Goal: Information Seeking & Learning: Learn about a topic

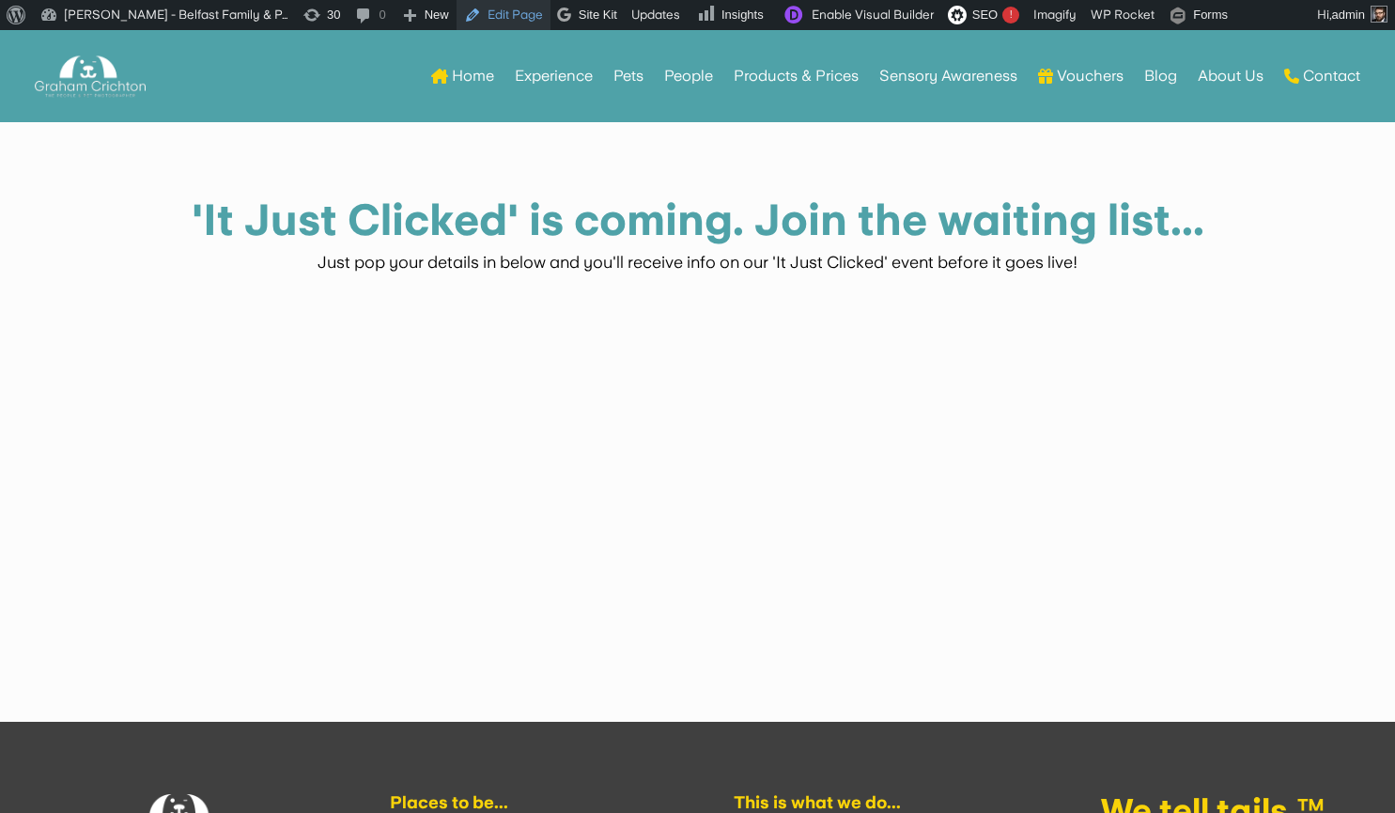
click at [505, 22] on link "Edit Page" at bounding box center [504, 15] width 94 height 30
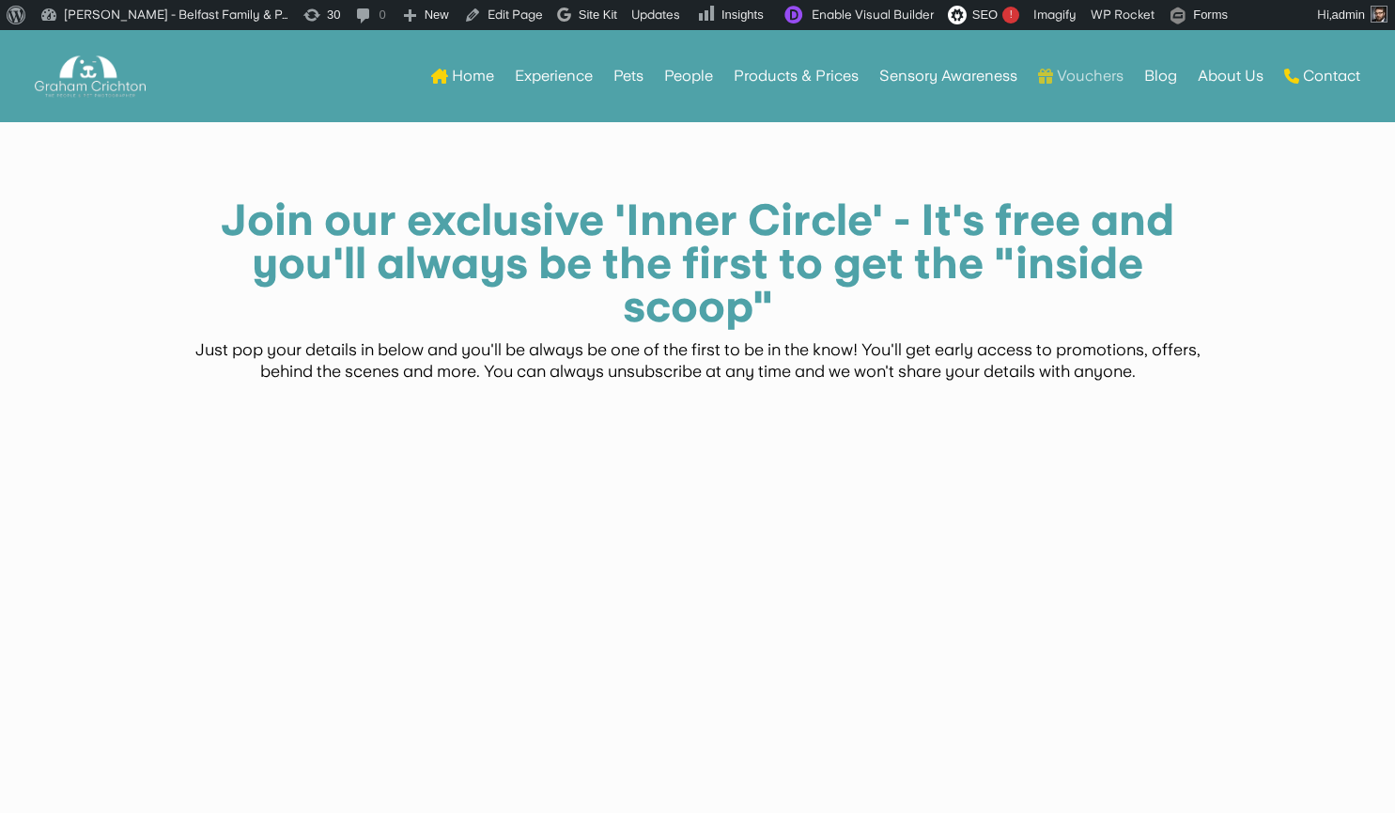
click at [1064, 79] on link "Vouchers" at bounding box center [1080, 75] width 85 height 73
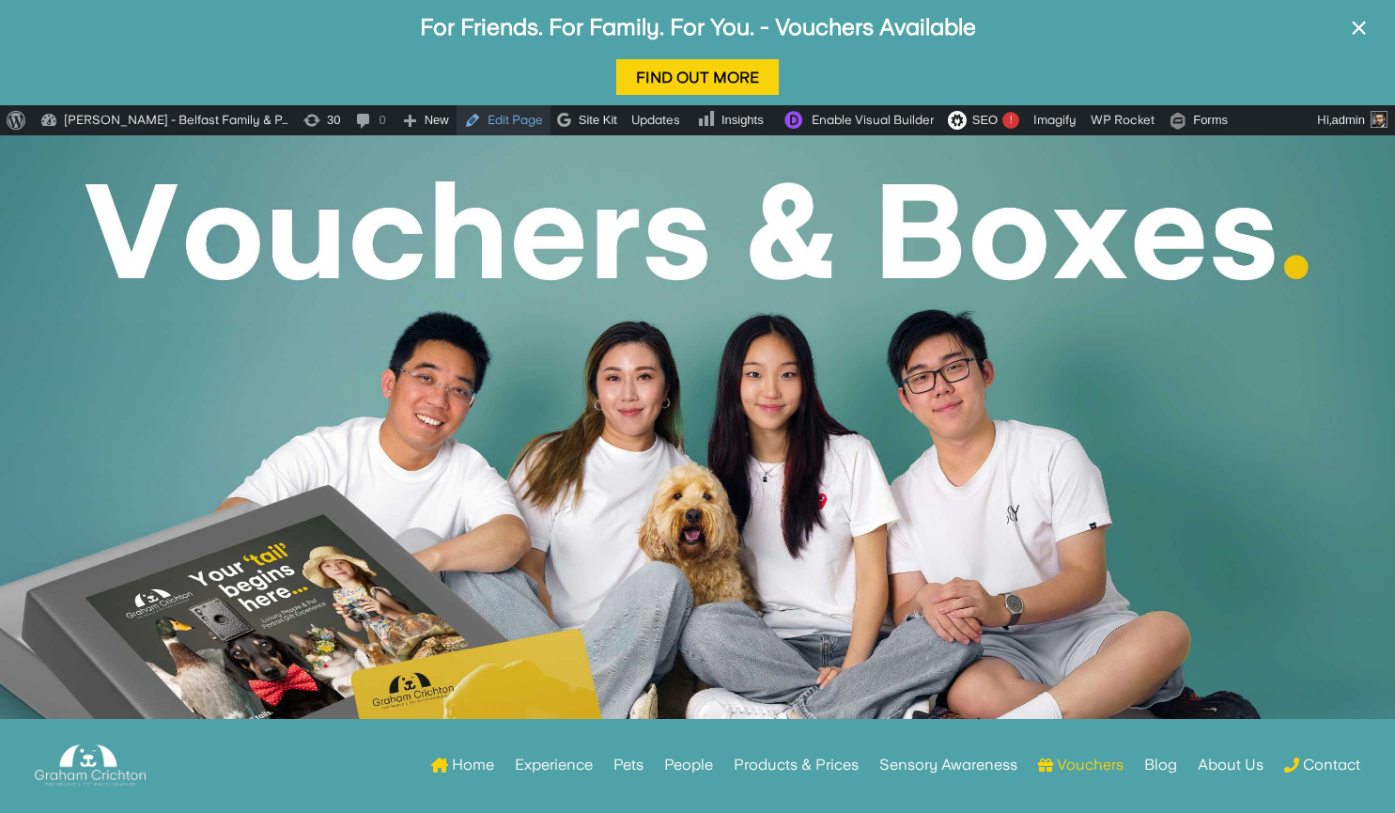
click at [497, 122] on link "Edit Page" at bounding box center [504, 120] width 94 height 30
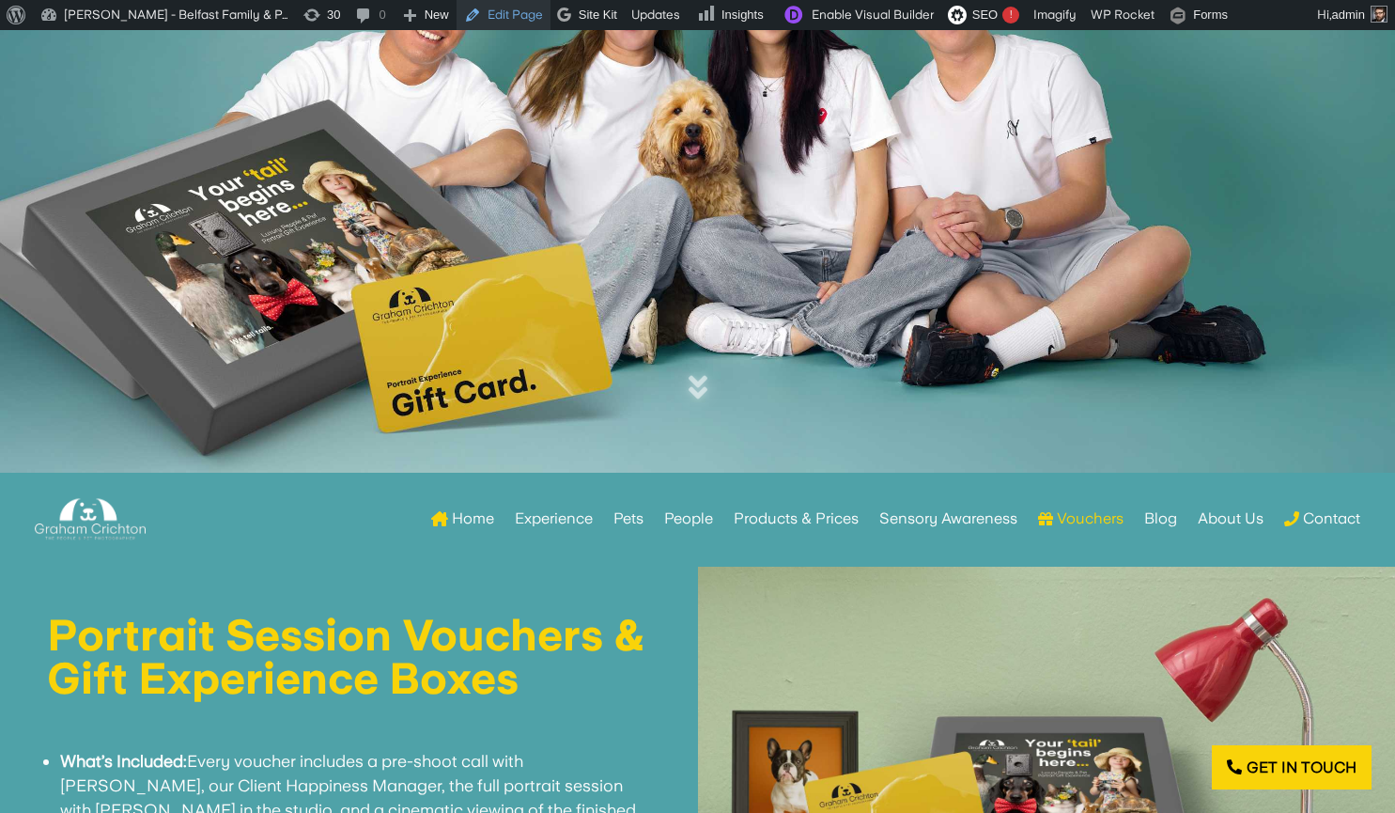
scroll to position [331, 0]
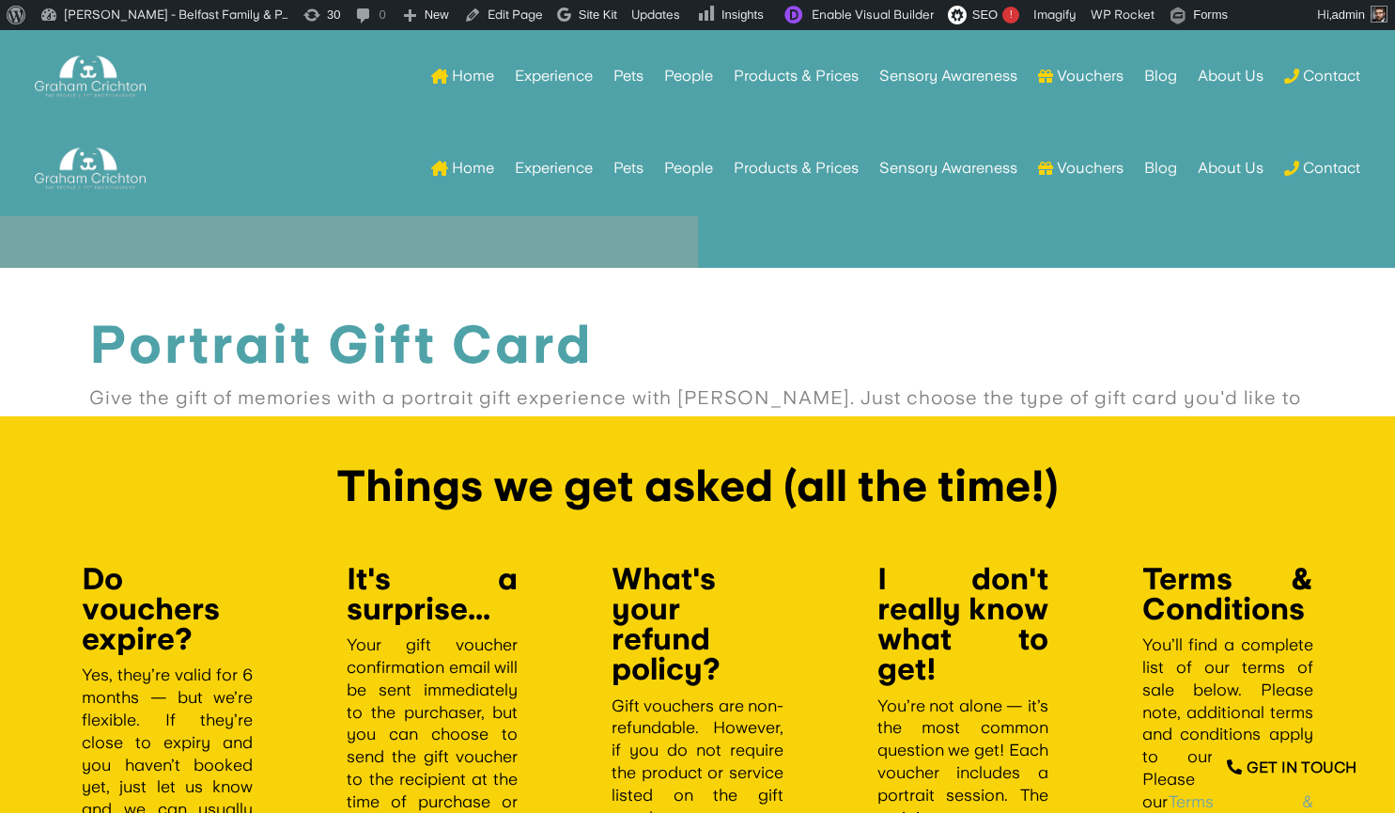
scroll to position [2328, 0]
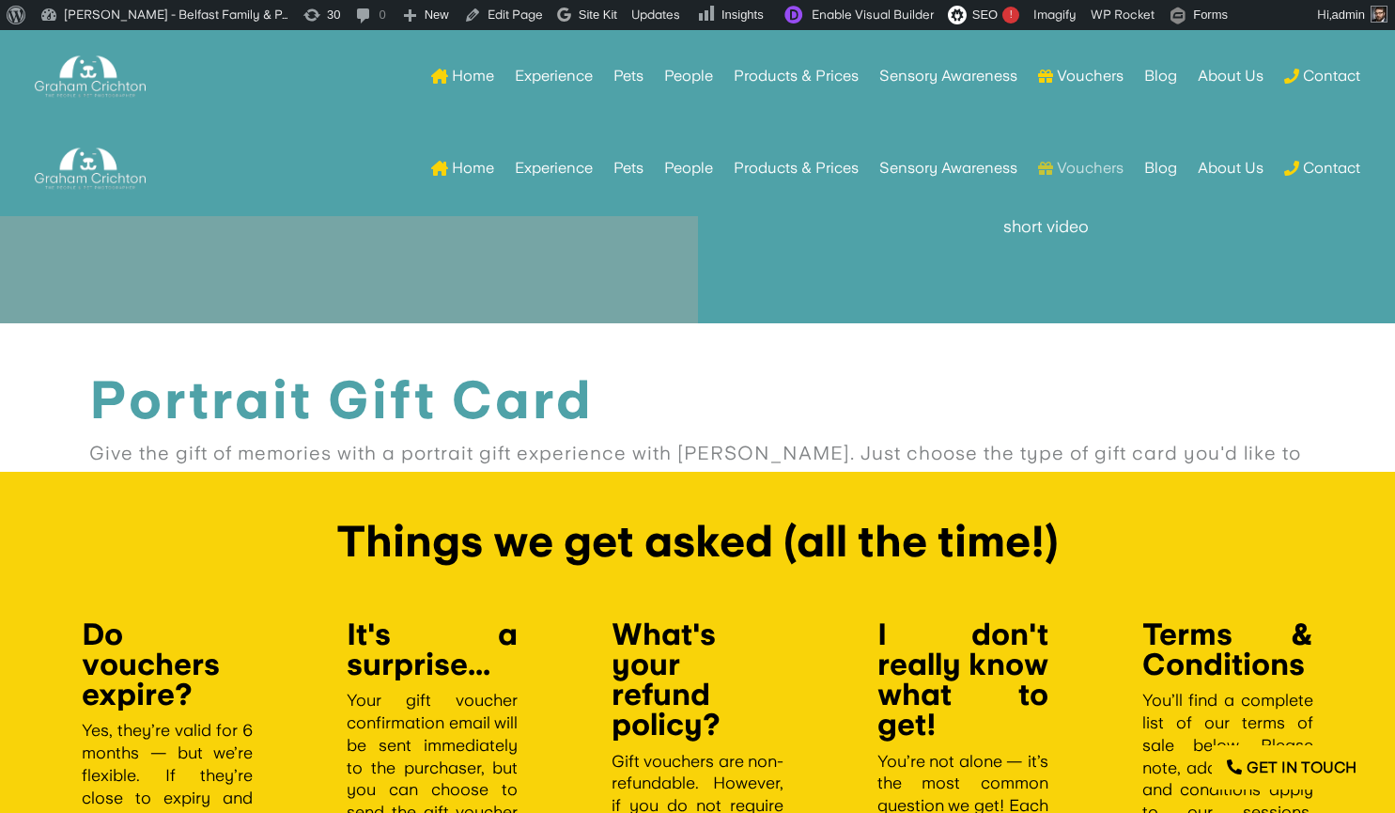
click at [1060, 168] on link "Vouchers" at bounding box center [1080, 168] width 85 height 73
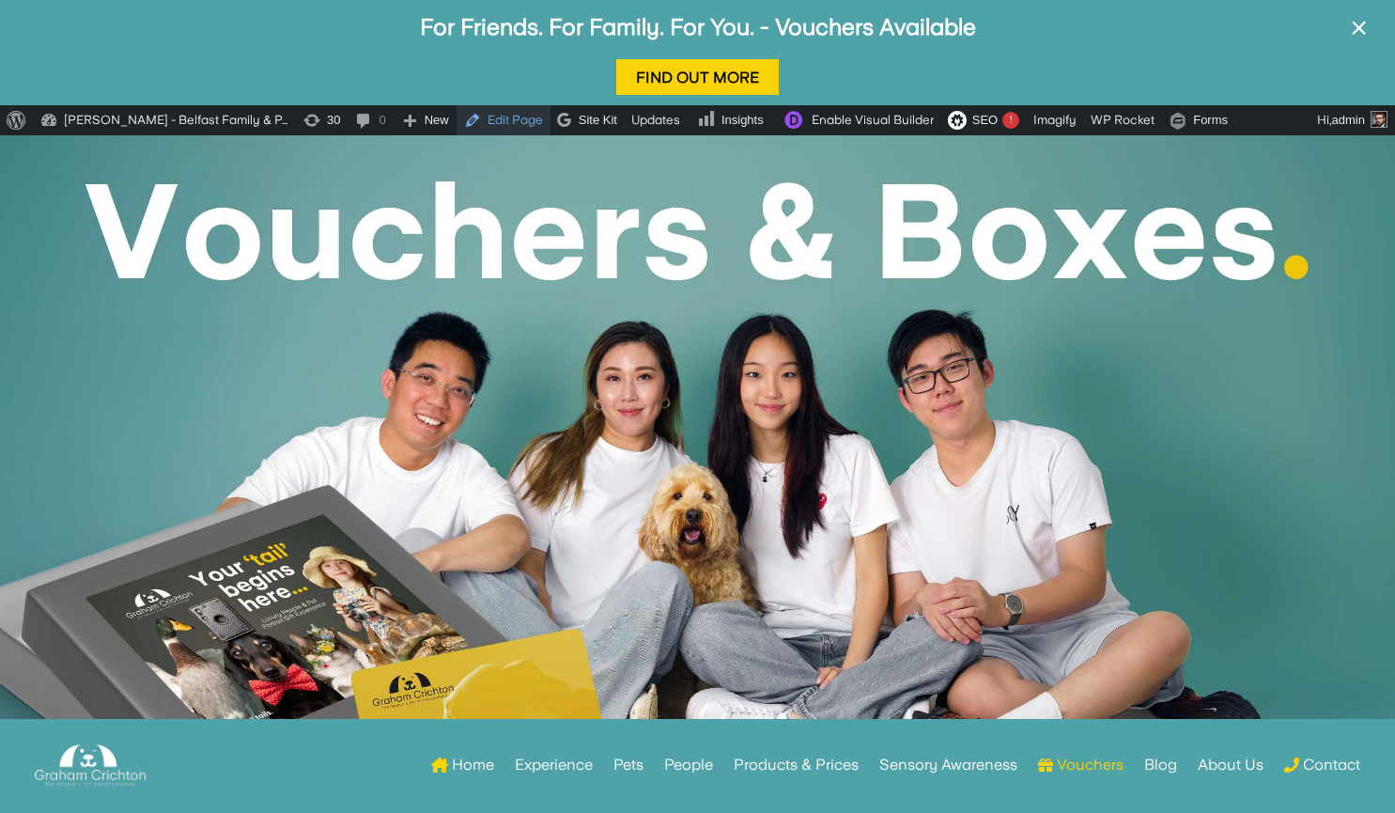
click at [503, 119] on link "Edit Page" at bounding box center [504, 120] width 94 height 30
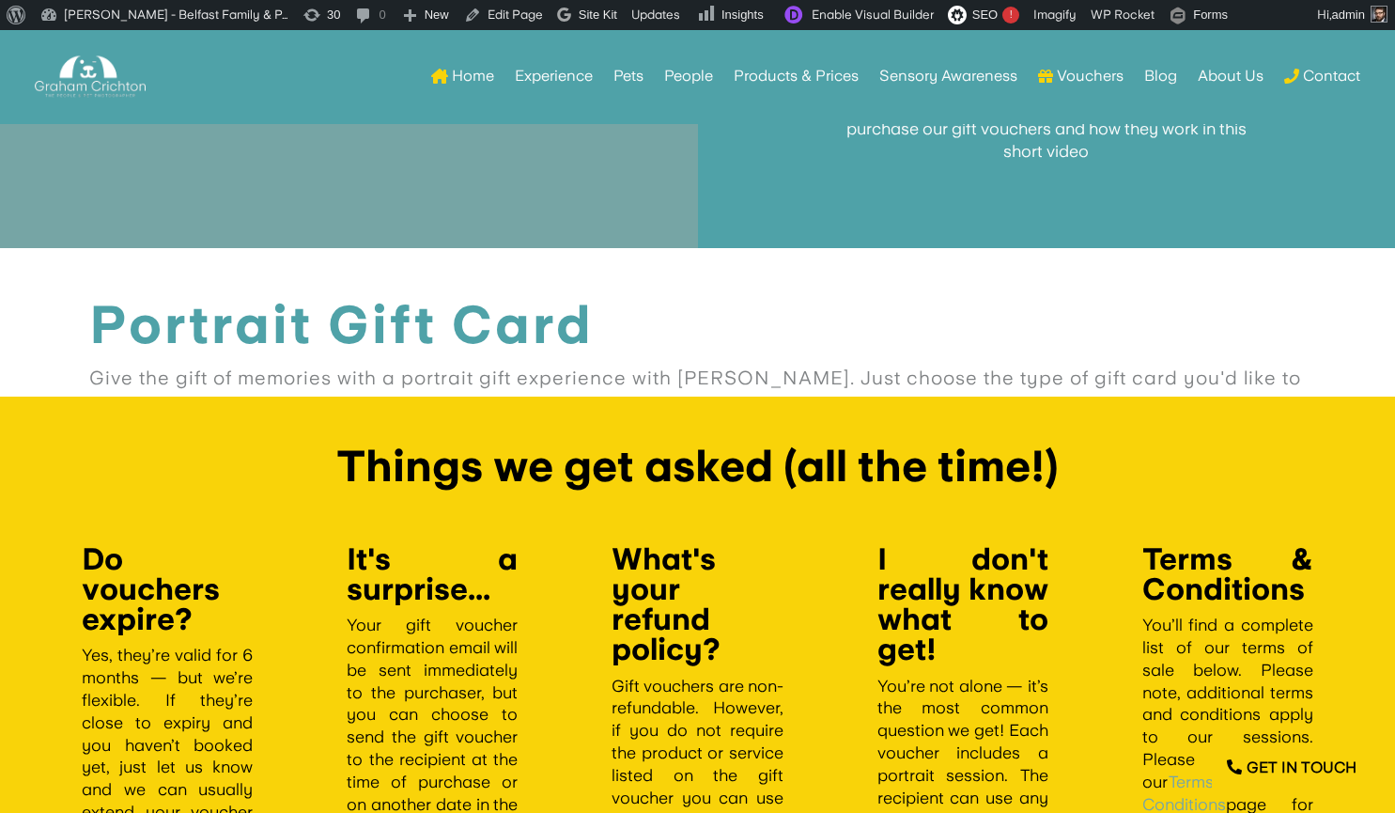
scroll to position [2347, 0]
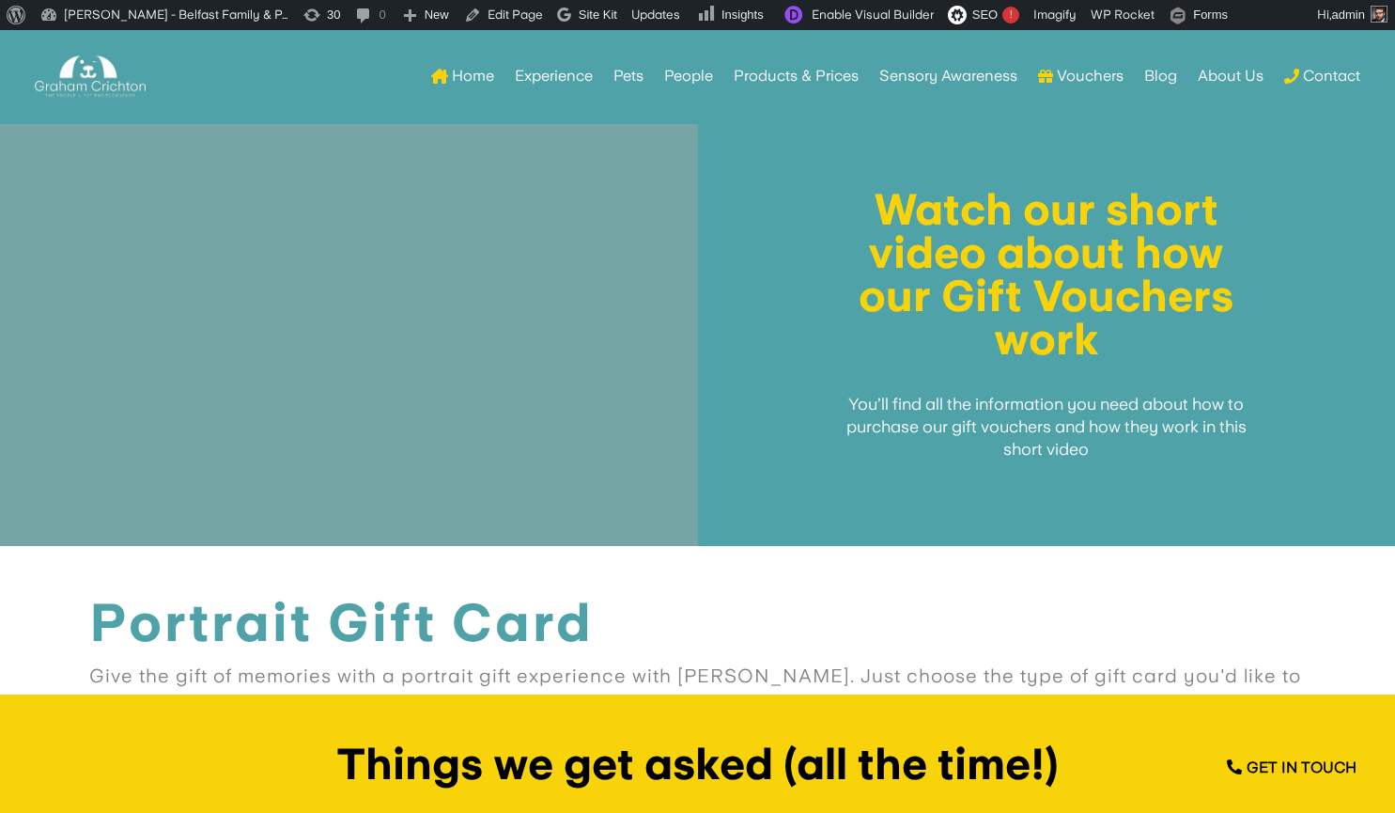
scroll to position [2012, 0]
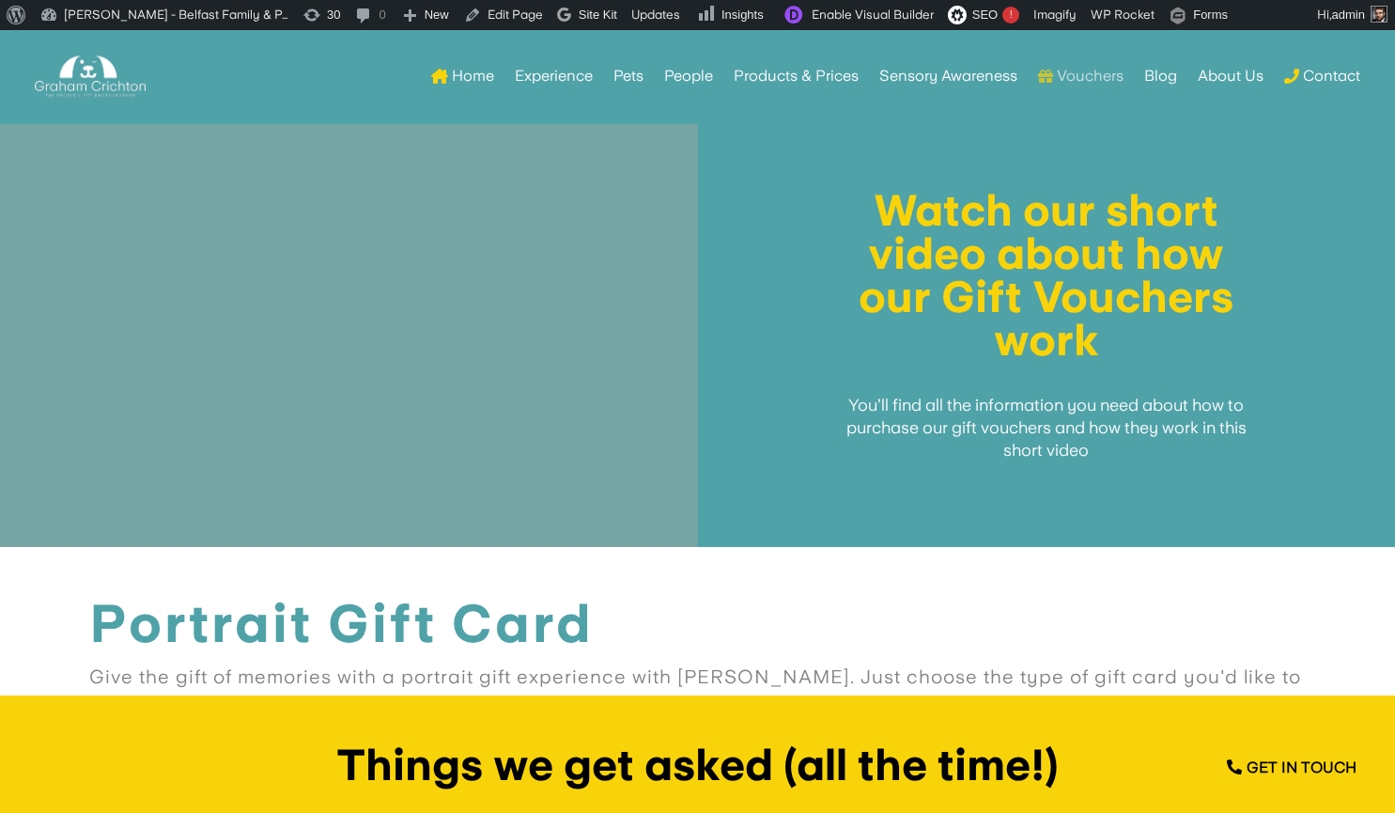
click at [1078, 73] on link "Vouchers" at bounding box center [1080, 75] width 85 height 73
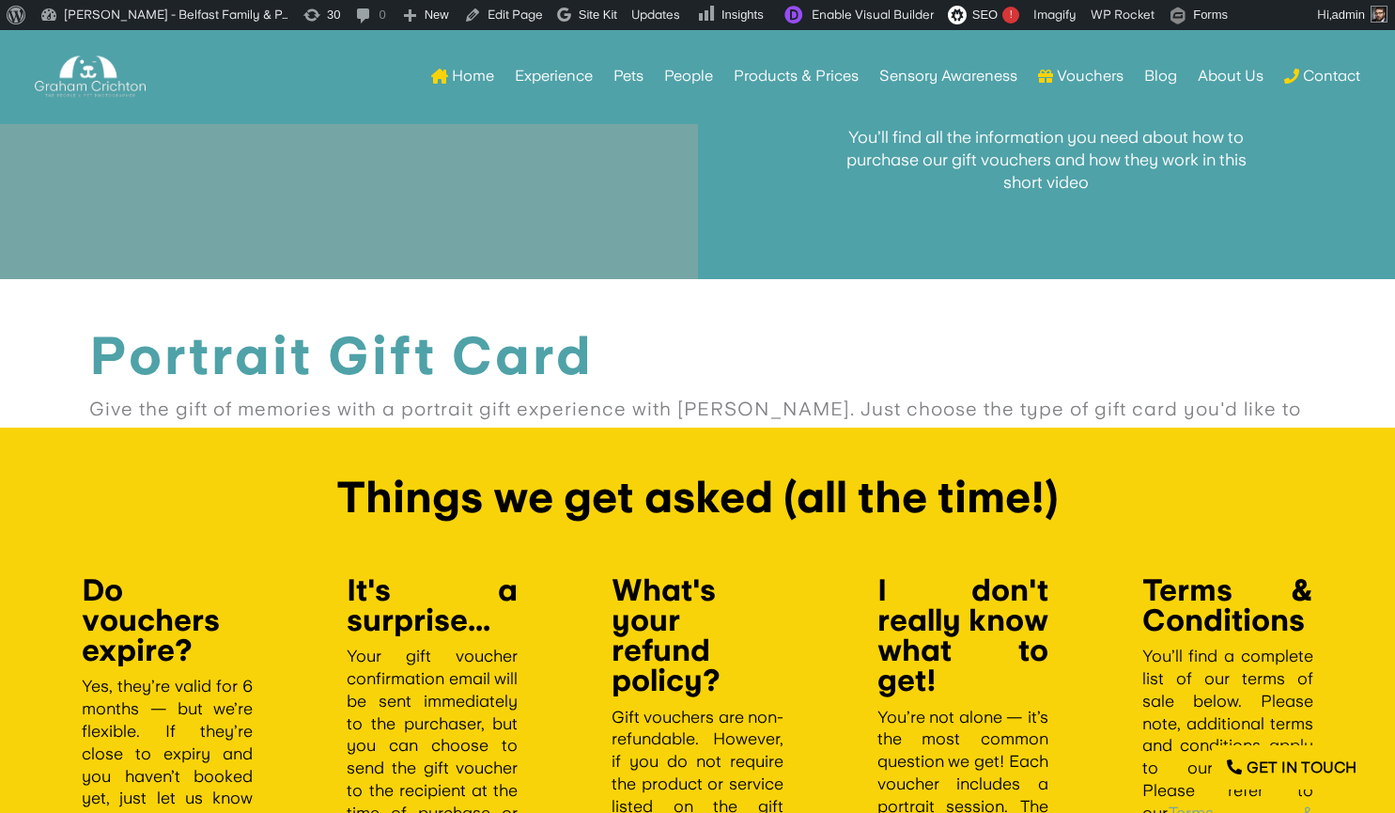
scroll to position [2280, 0]
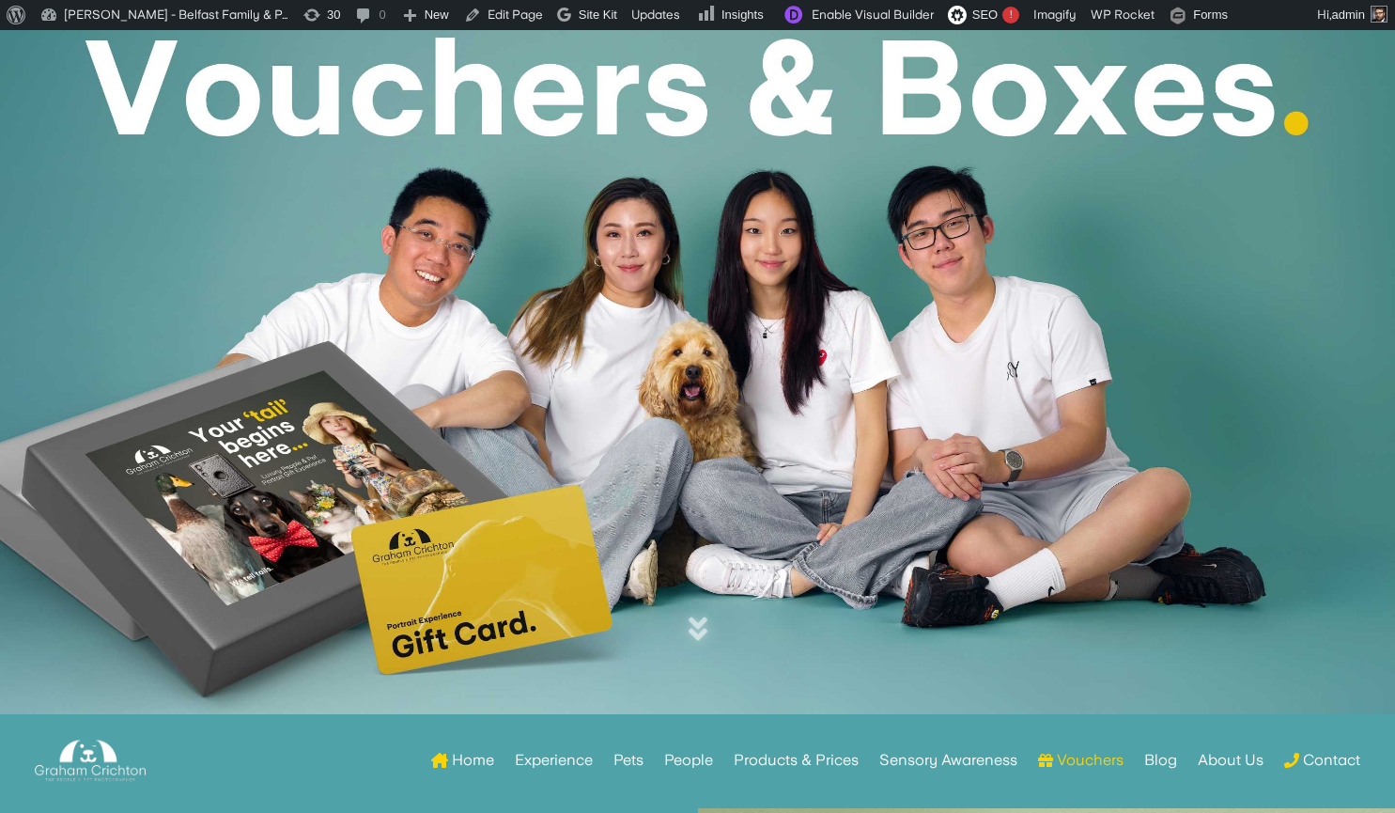
scroll to position [114, 0]
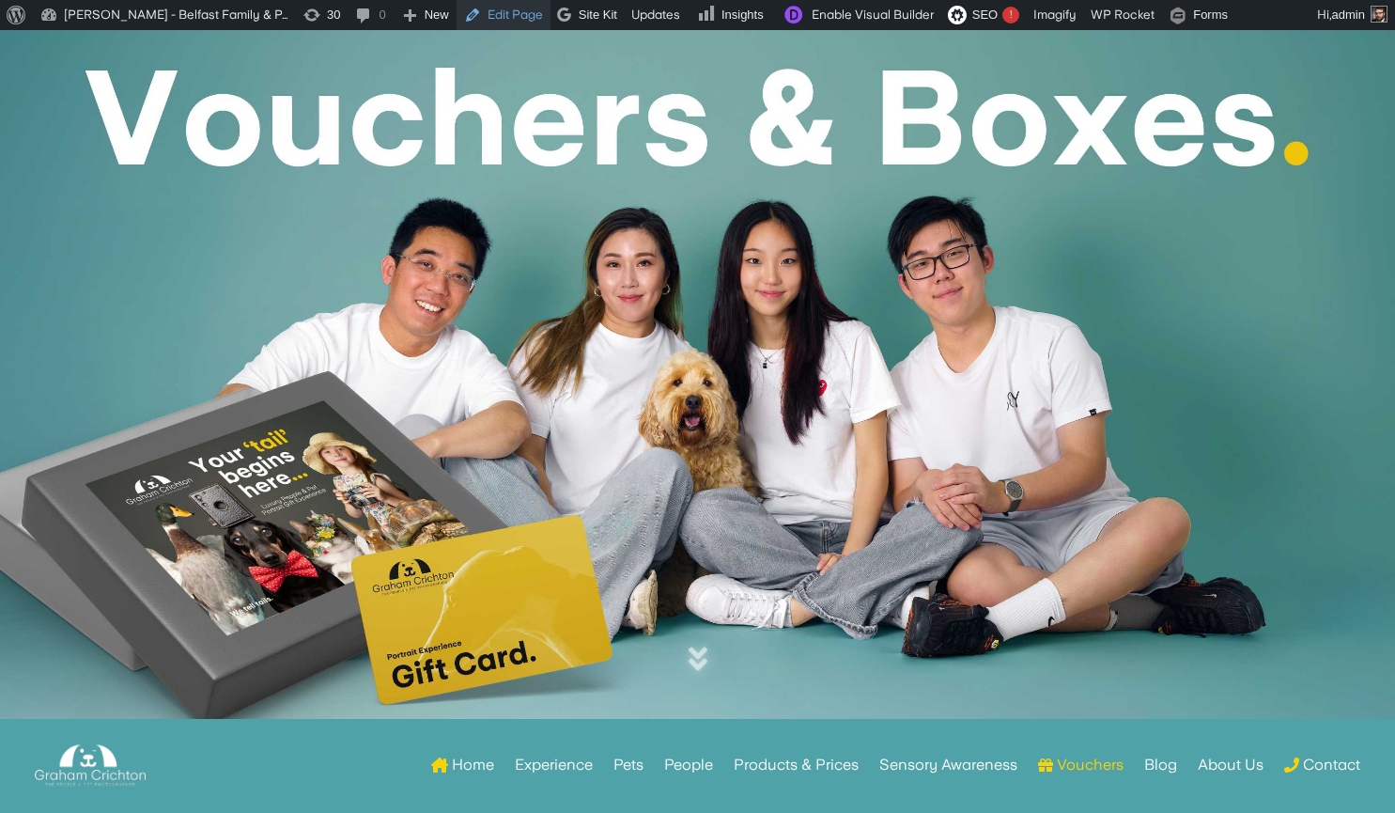
click at [517, 8] on link "Edit Page" at bounding box center [504, 15] width 94 height 30
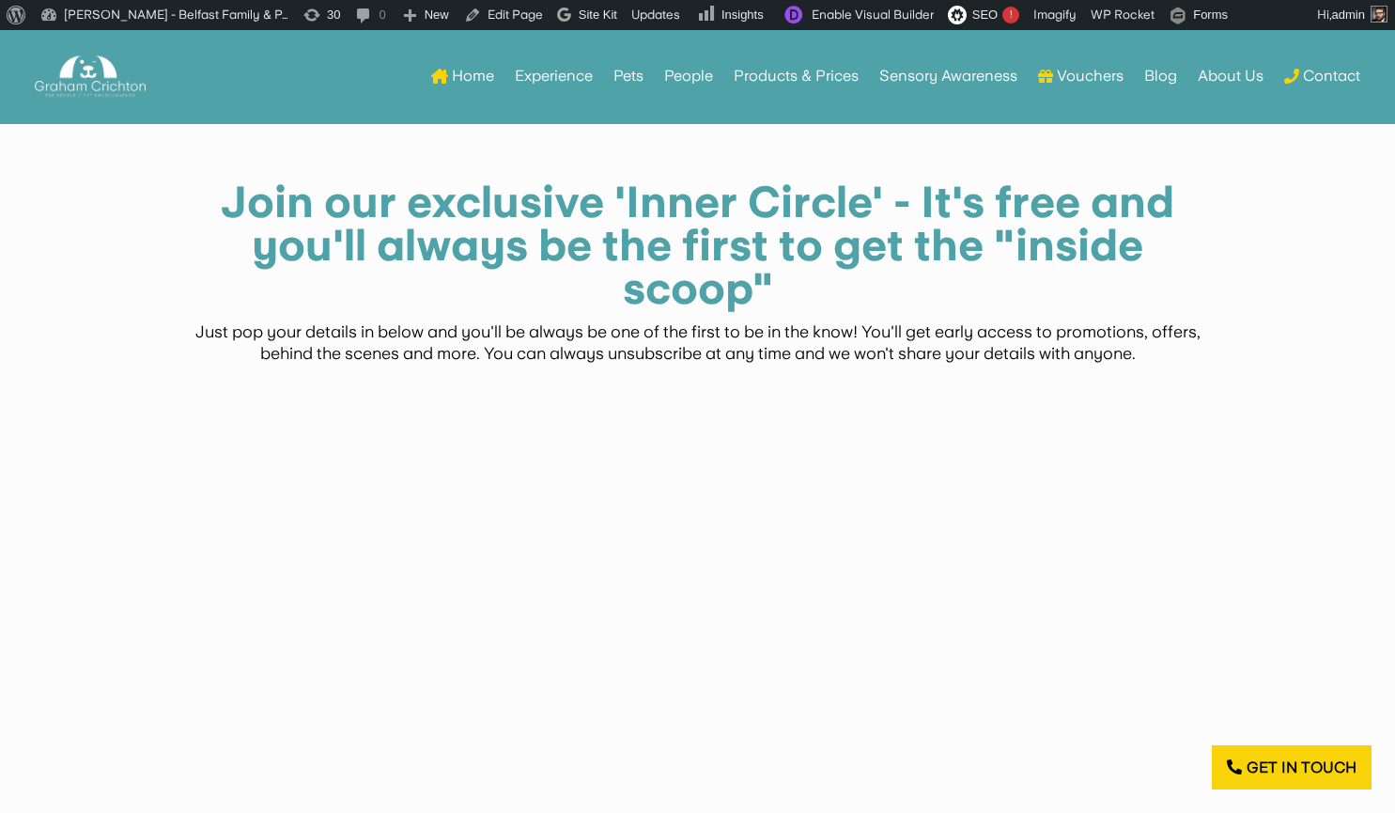
scroll to position [743, 0]
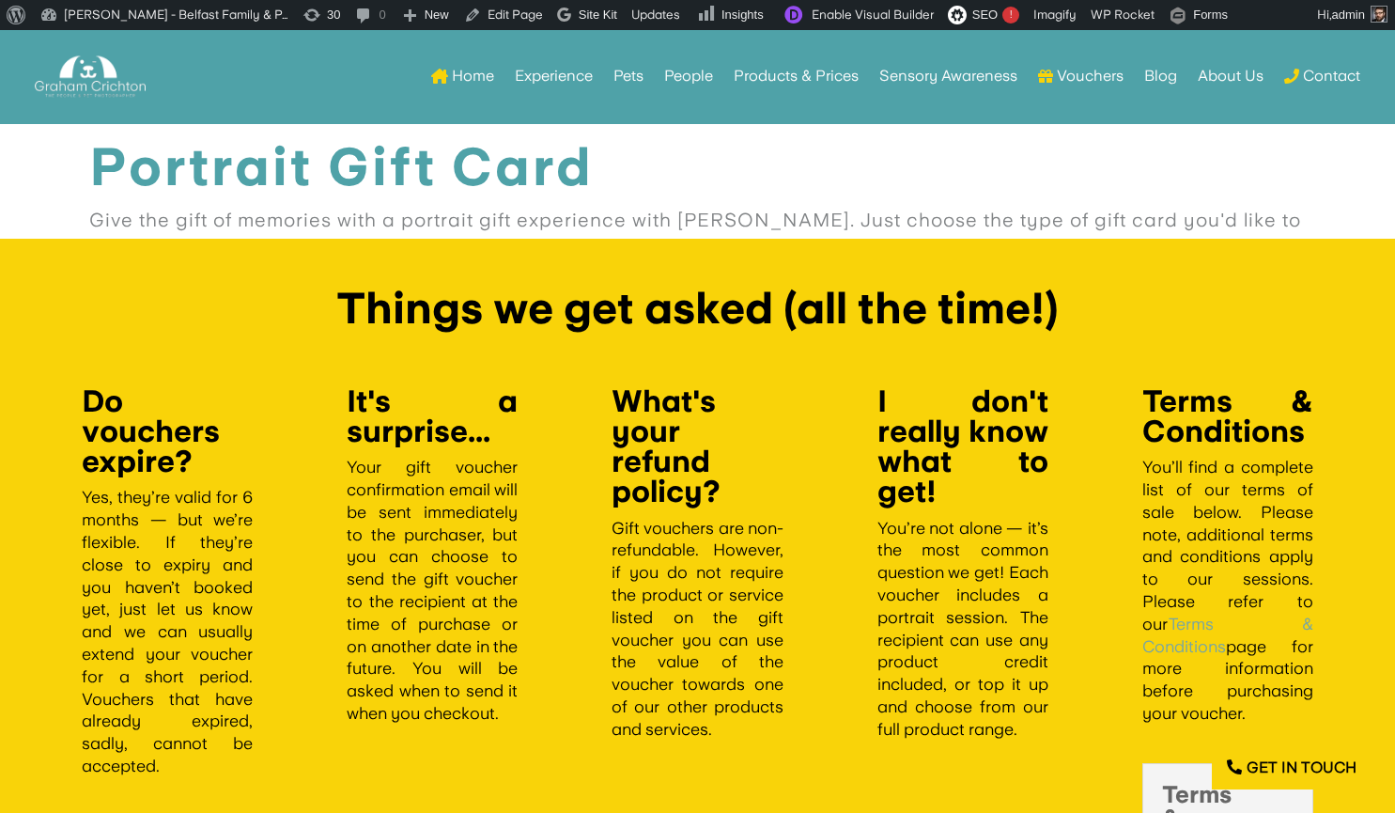
scroll to position [2098, 0]
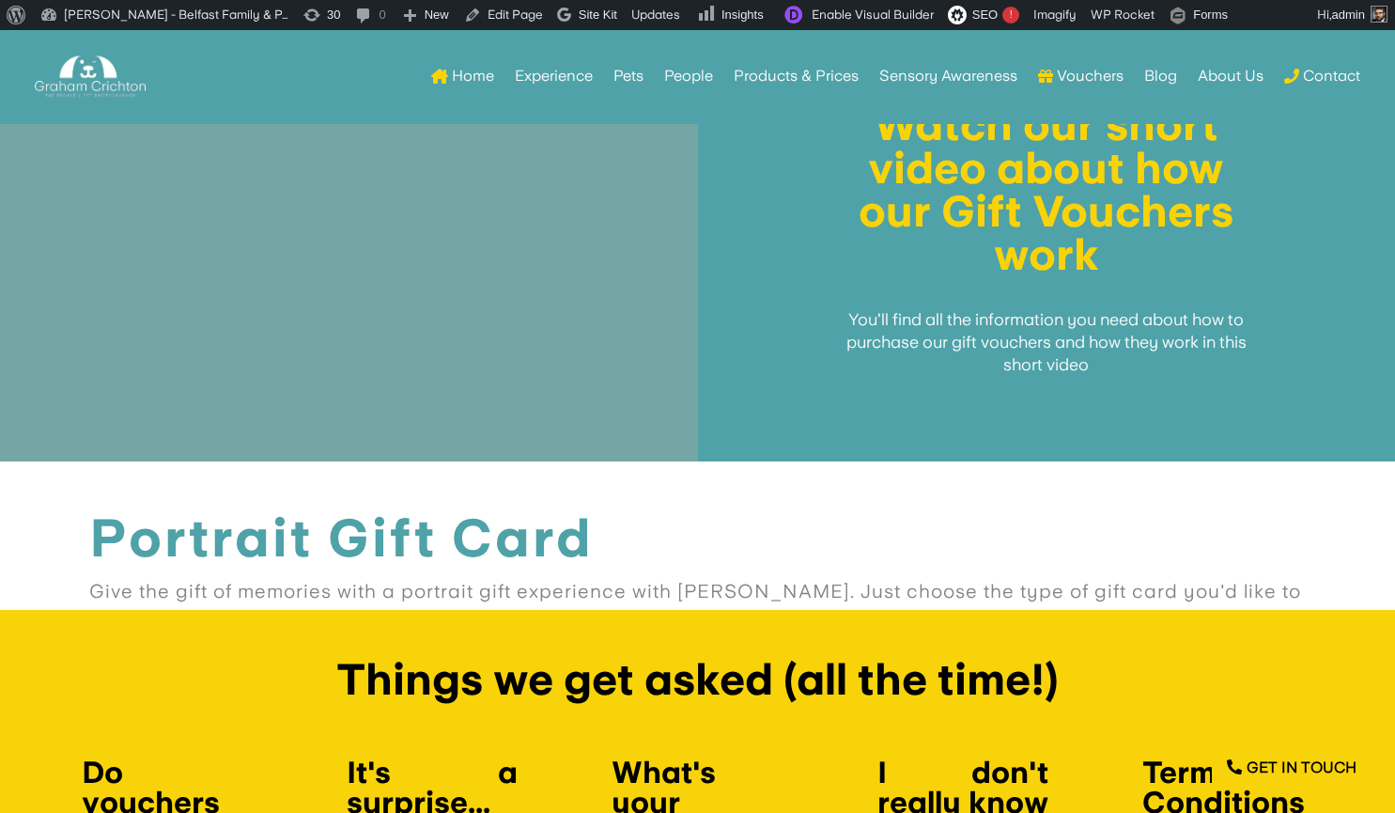
drag, startPoint x: 479, startPoint y: 561, endPoint x: 466, endPoint y: 551, distance: 16.2
click at [466, 551] on h1 "Portrait Gift Card" at bounding box center [698, 537] width 1218 height 63
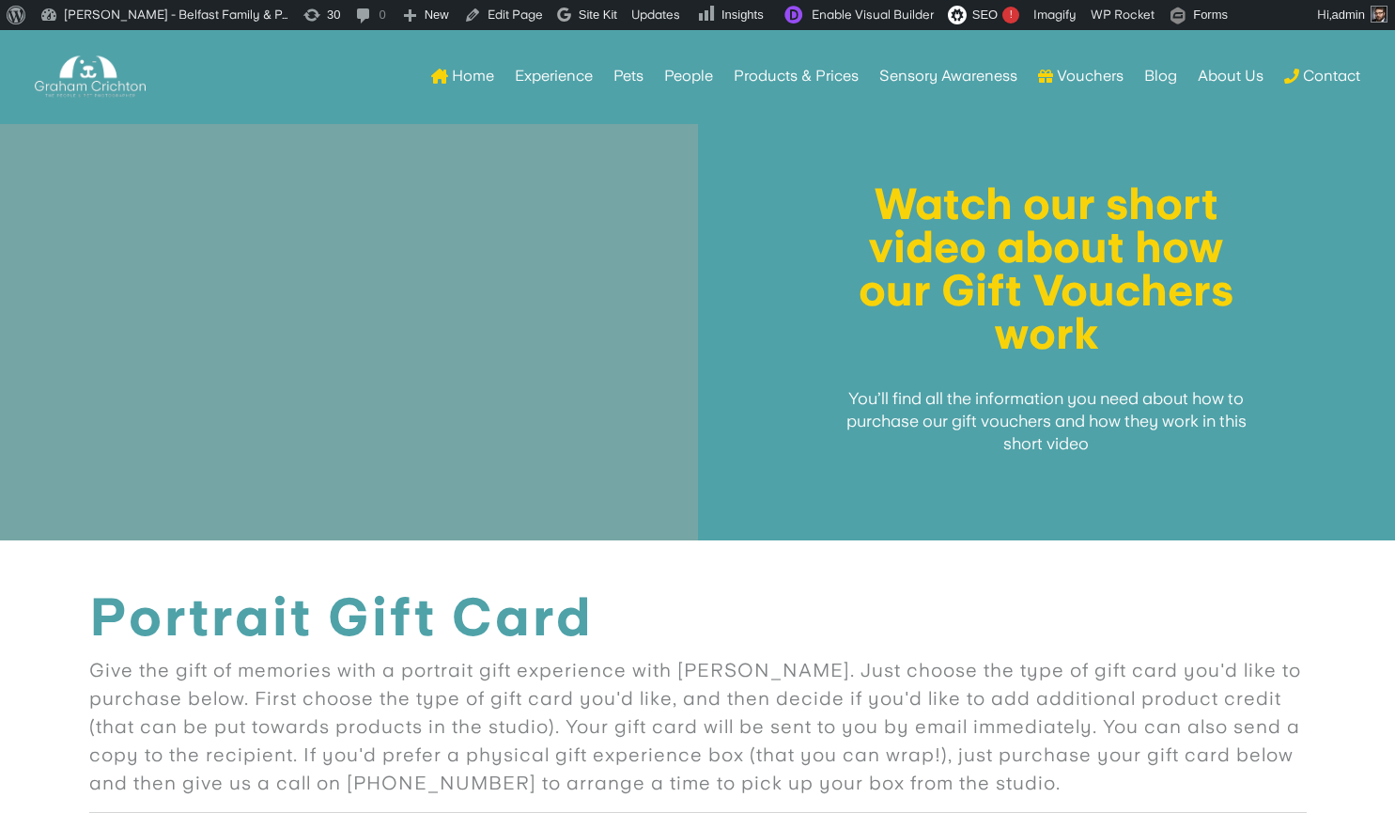
scroll to position [1312, 0]
click at [496, 5] on link "Edit Page" at bounding box center [504, 15] width 94 height 30
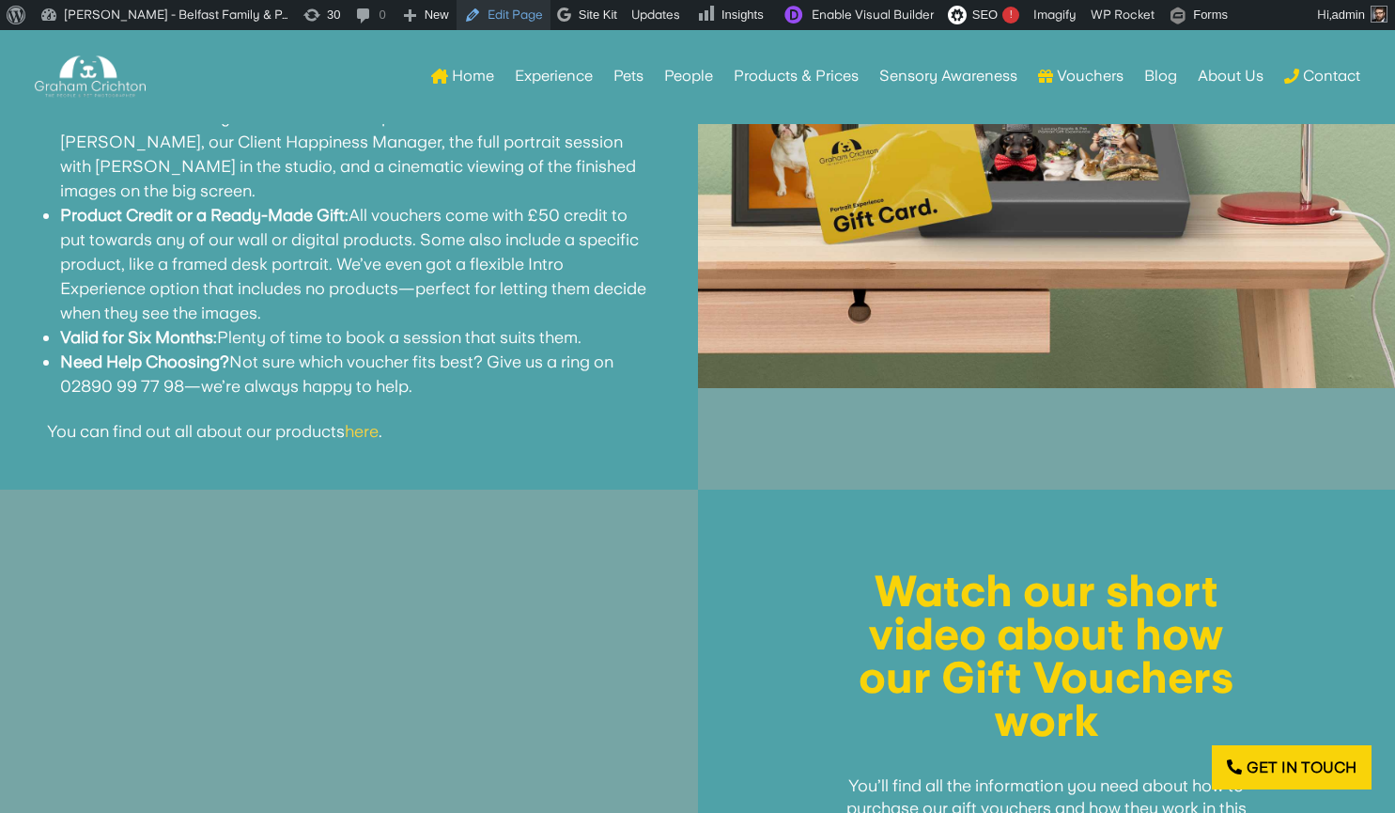
scroll to position [924, 0]
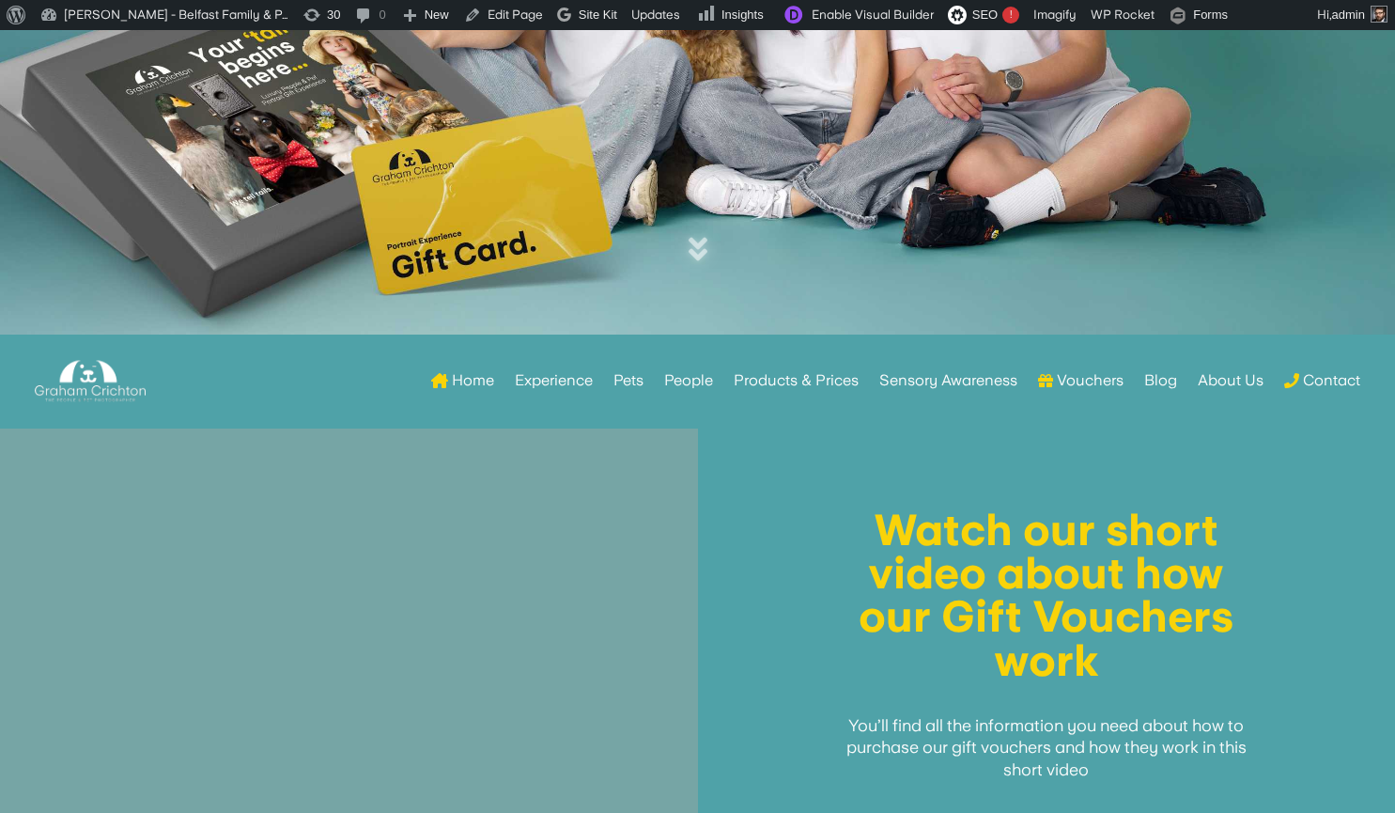
scroll to position [425, 0]
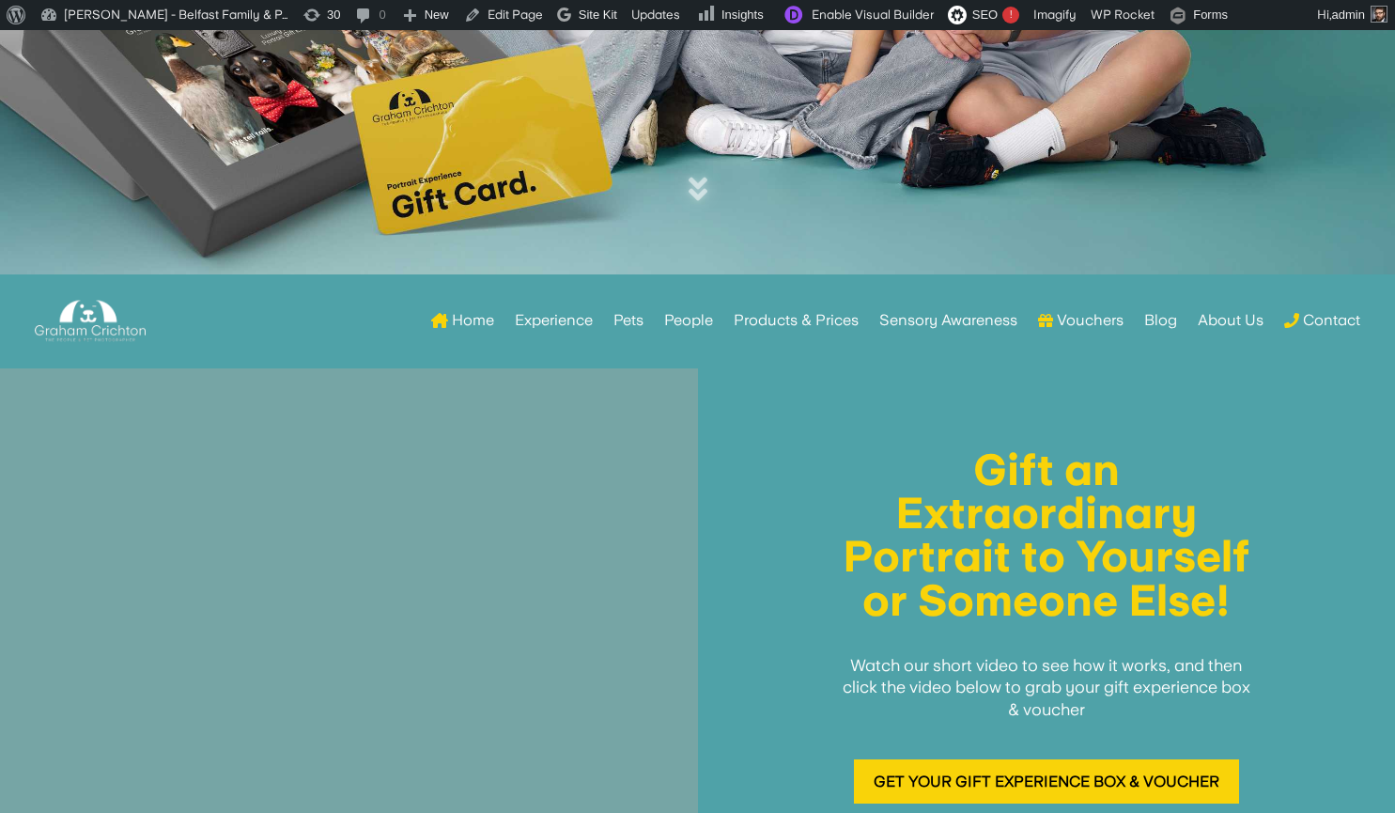
scroll to position [475, 0]
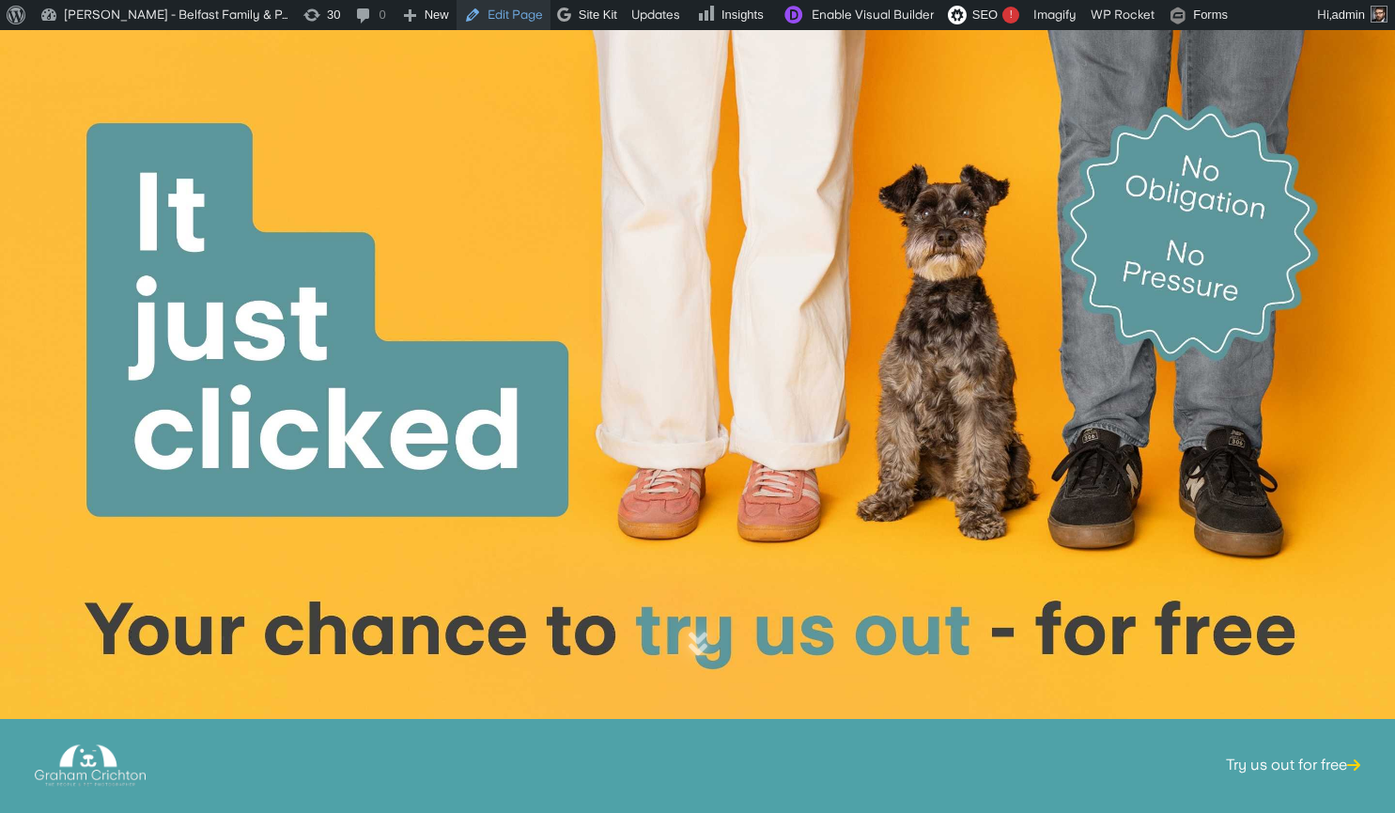
click at [477, 18] on link "Edit Page" at bounding box center [504, 15] width 94 height 30
click at [505, 9] on link "Edit Page" at bounding box center [504, 15] width 94 height 30
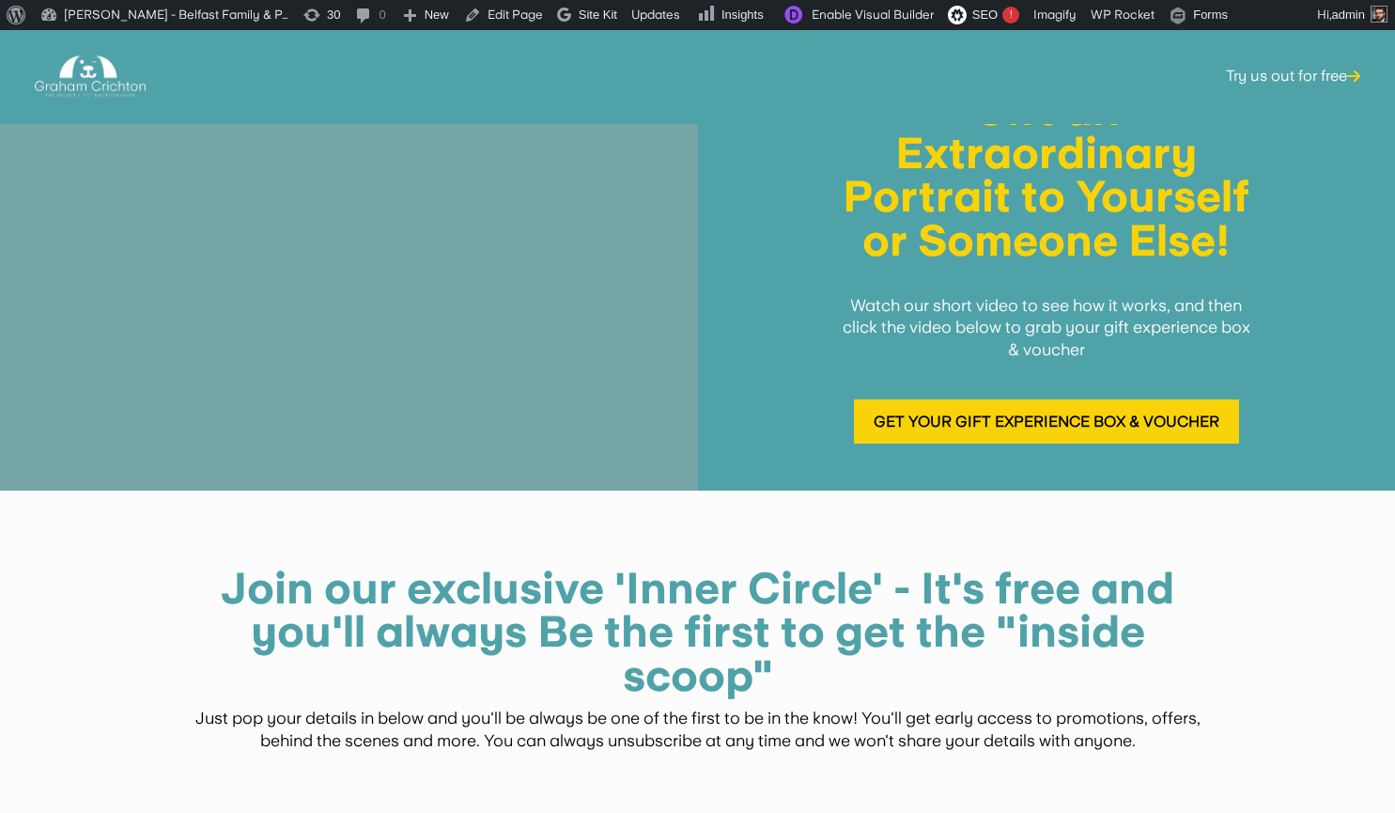
scroll to position [838, 0]
click at [1323, 78] on link "Try us out for free" at bounding box center [1293, 75] width 134 height 73
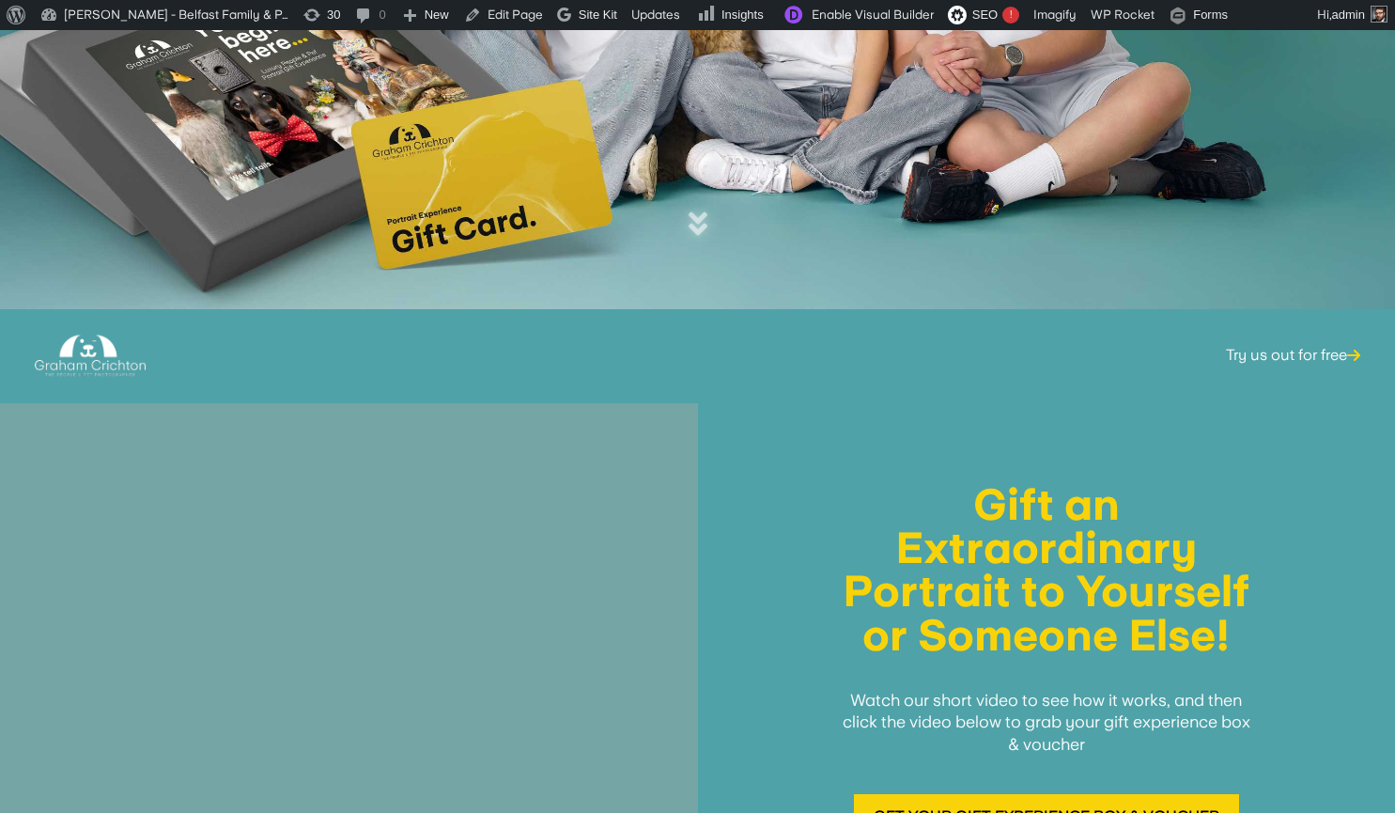
scroll to position [443, 0]
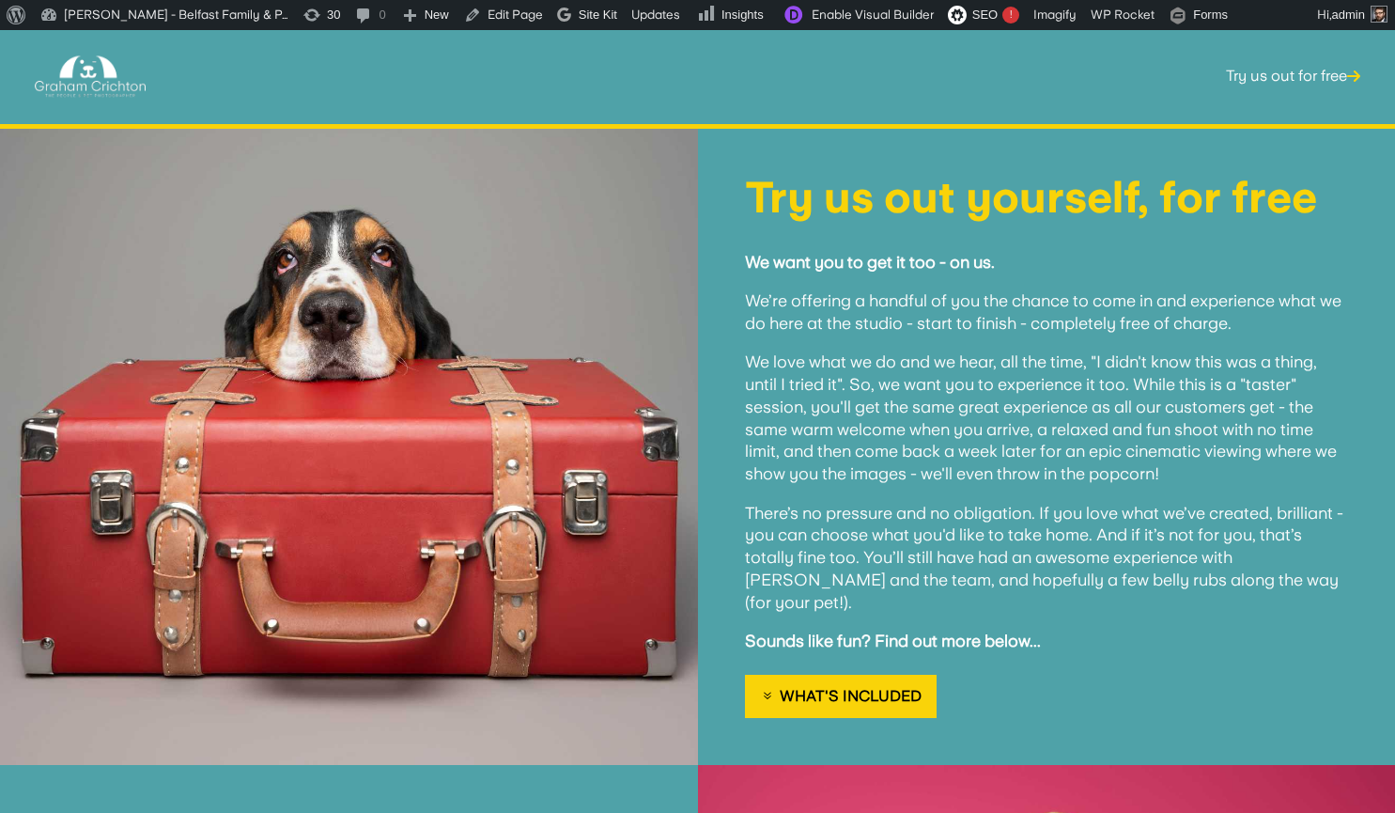
scroll to position [992, 0]
click at [478, 20] on link "Edit Page" at bounding box center [504, 15] width 94 height 30
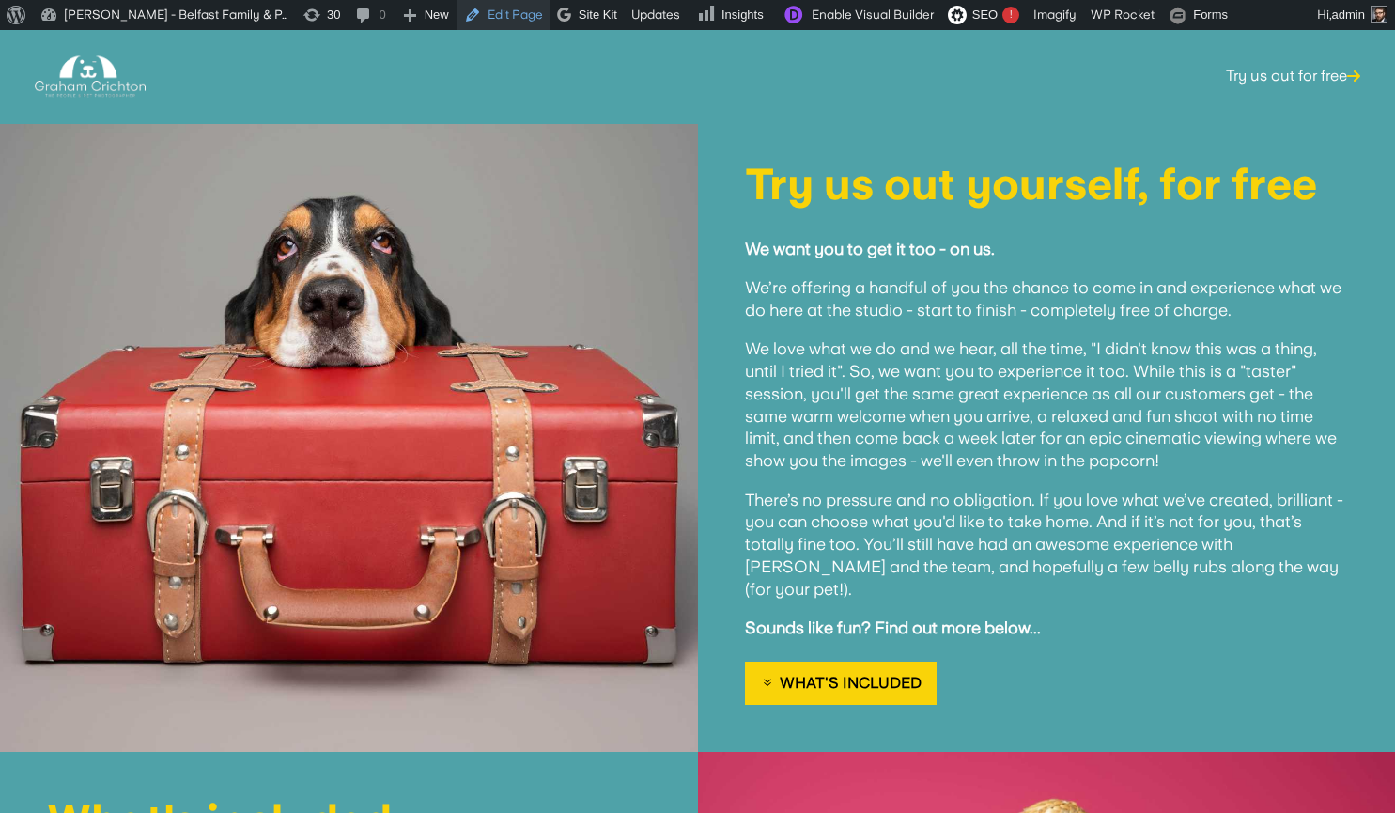
scroll to position [1002, 0]
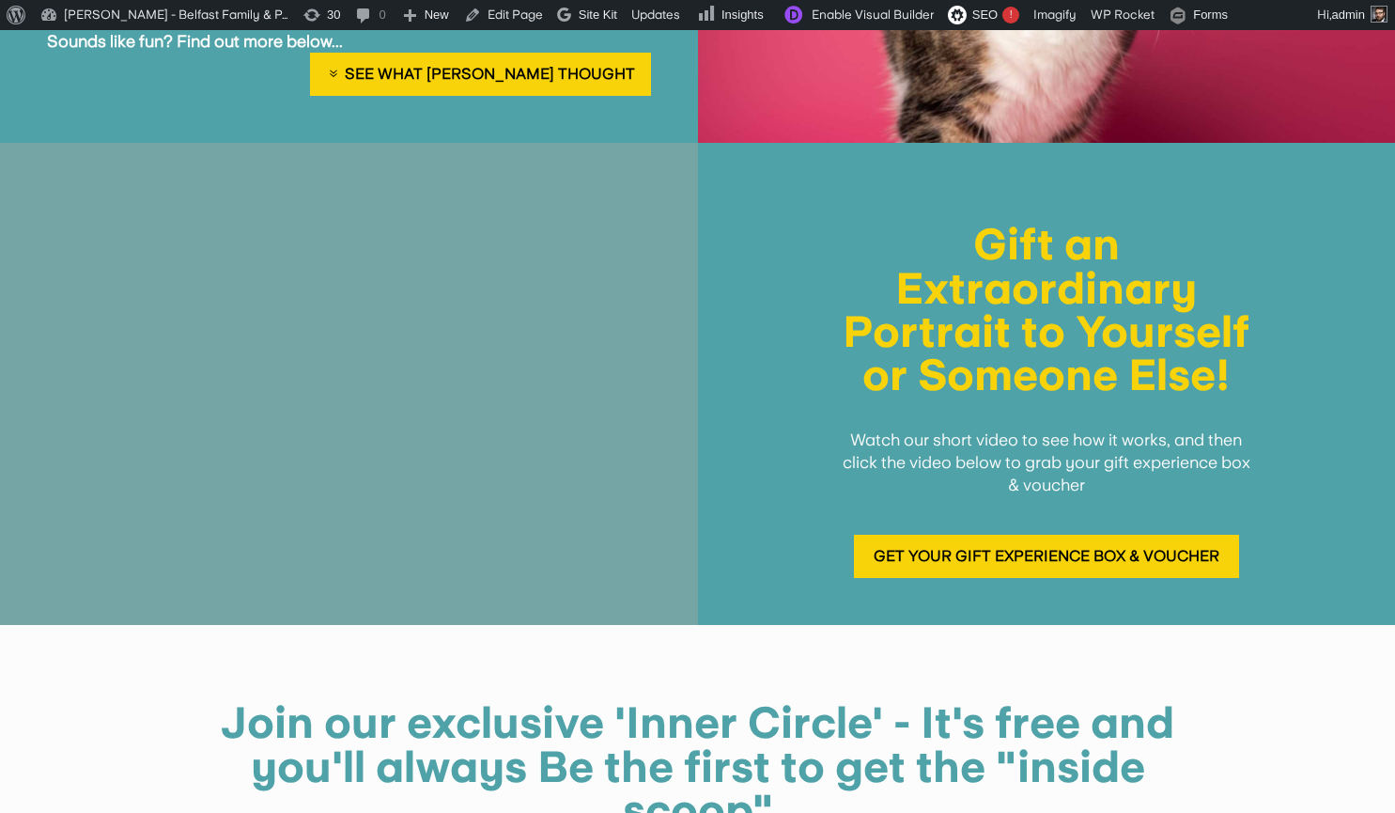
scroll to position [1026, 0]
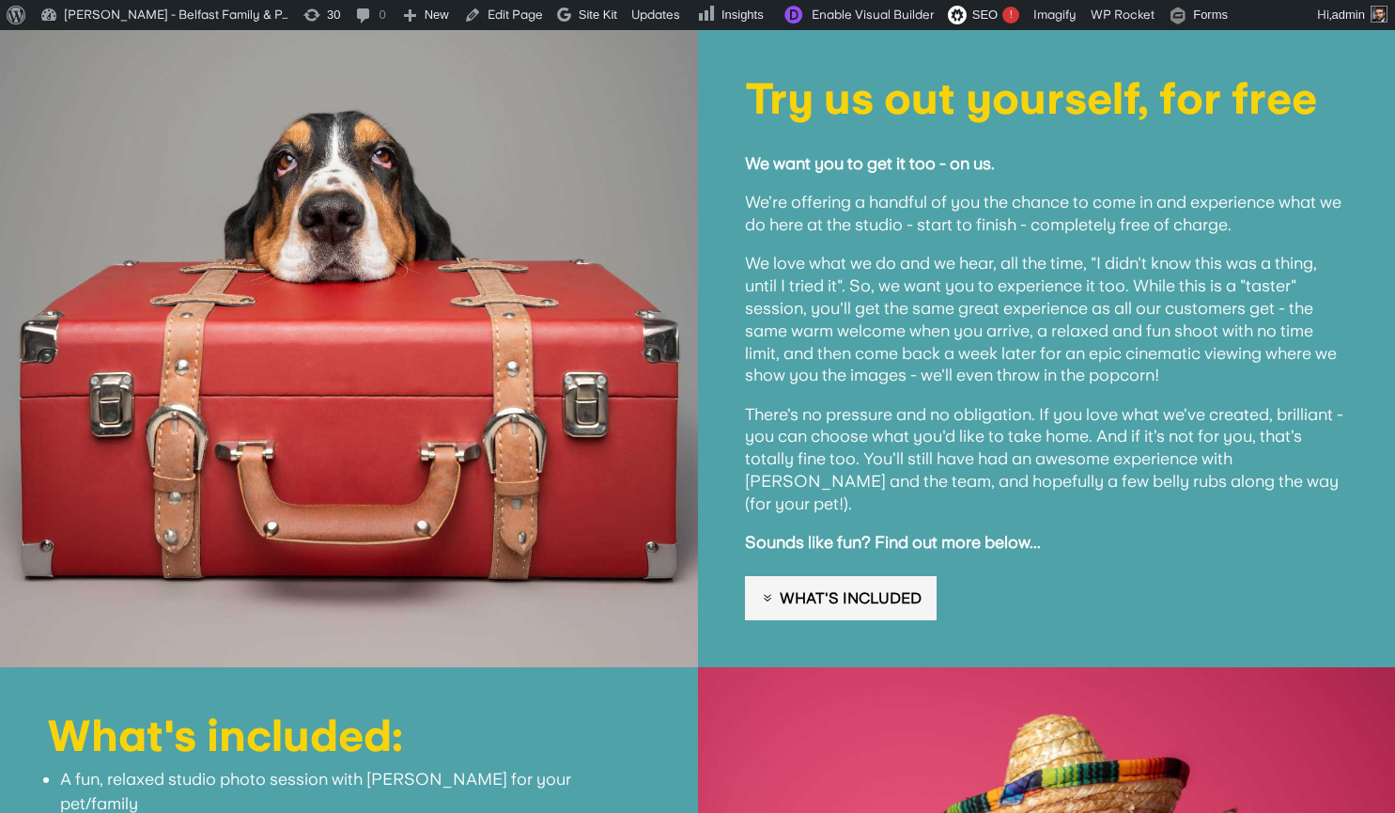
click at [799, 576] on link "What's Included" at bounding box center [841, 598] width 192 height 44
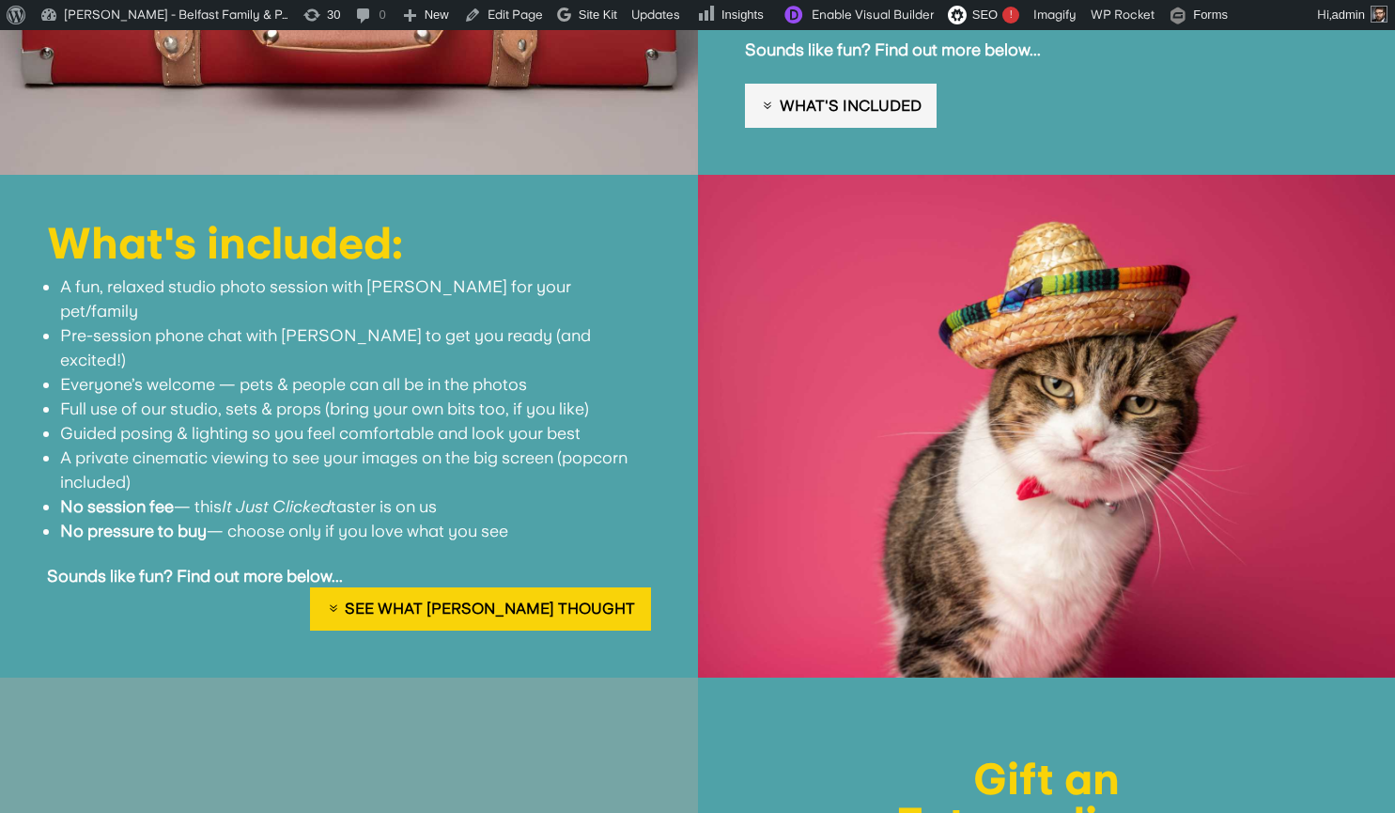
scroll to position [614, 0]
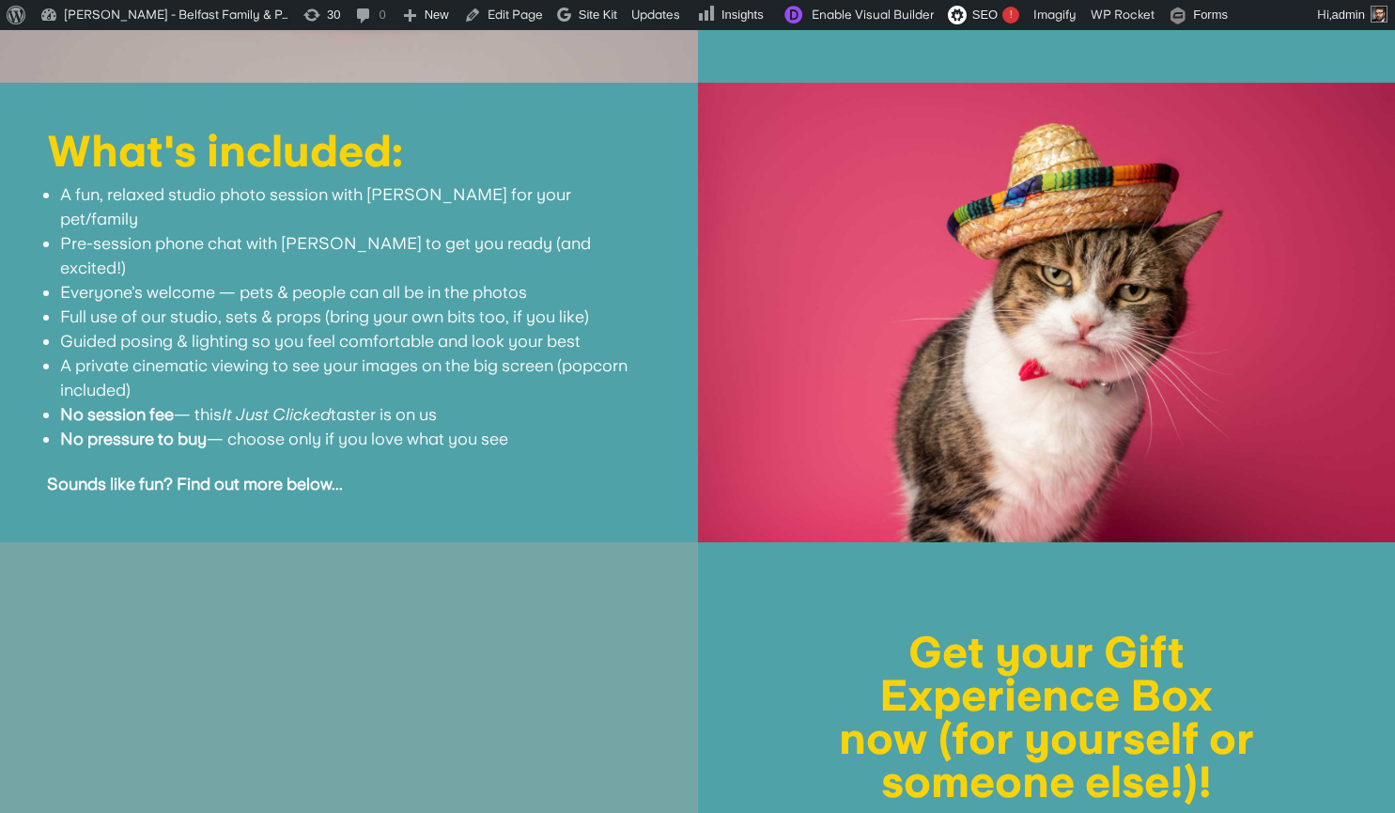
scroll to position [691, 0]
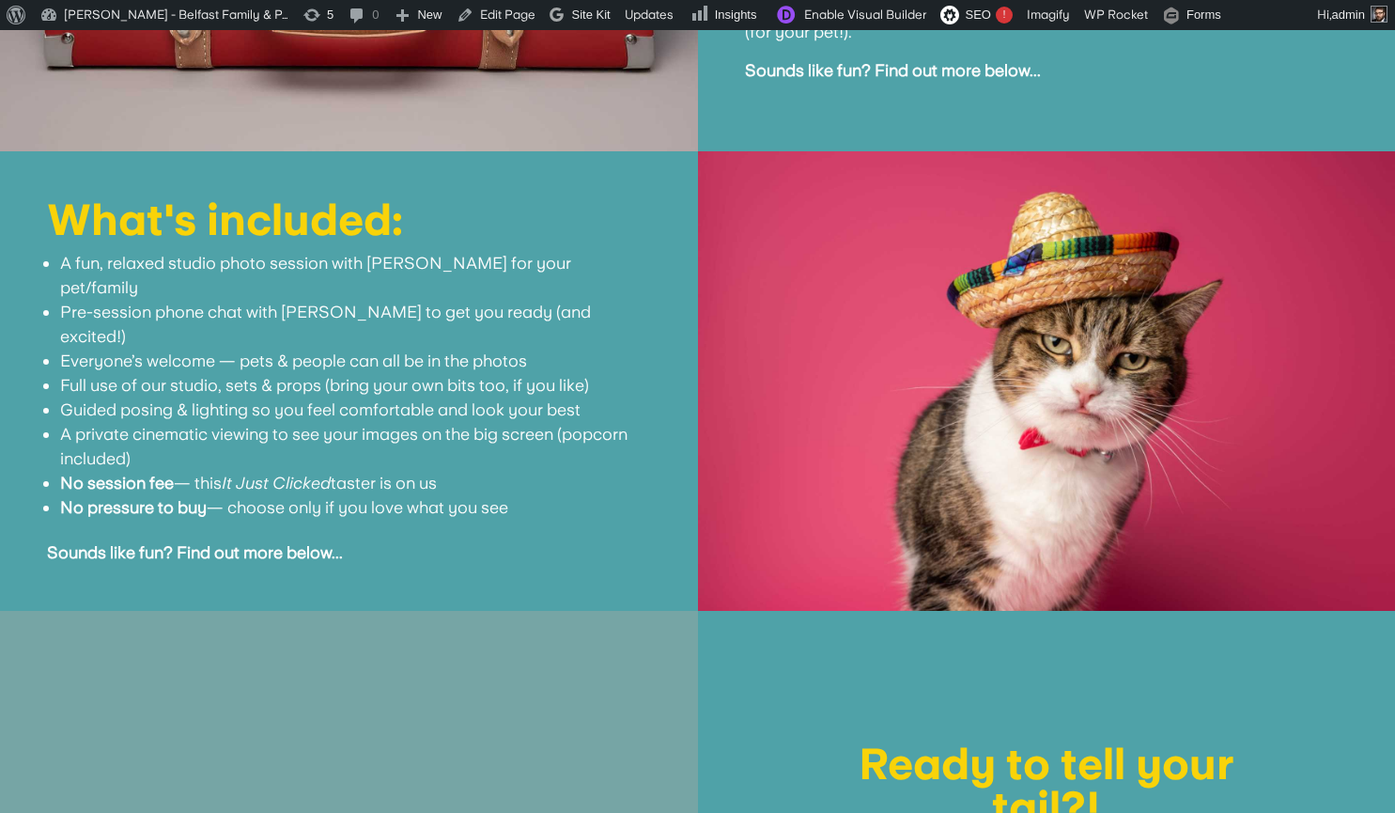
scroll to position [469, 0]
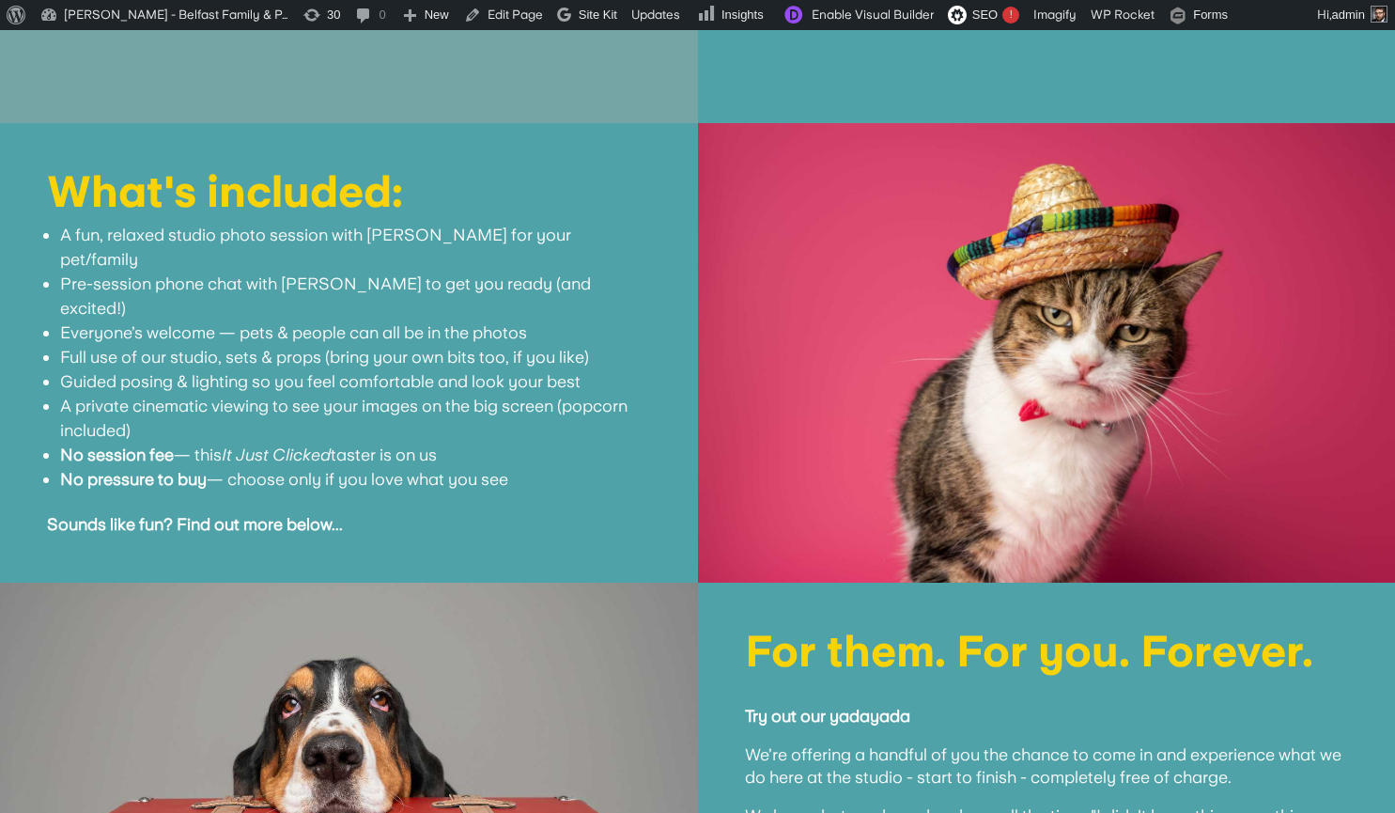
scroll to position [301, 0]
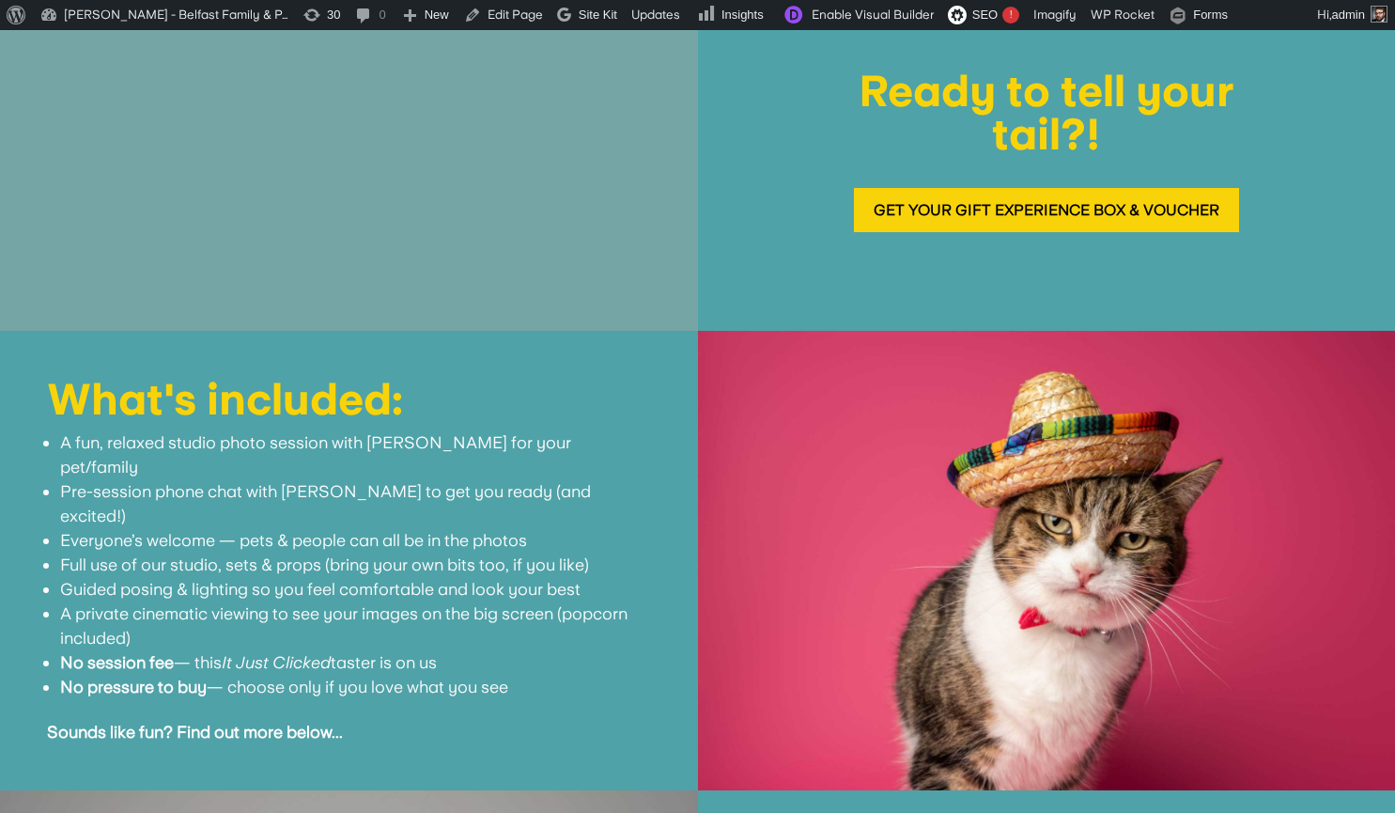
scroll to position [93, 0]
click at [386, 423] on h1 "What's included:" at bounding box center [349, 403] width 604 height 53
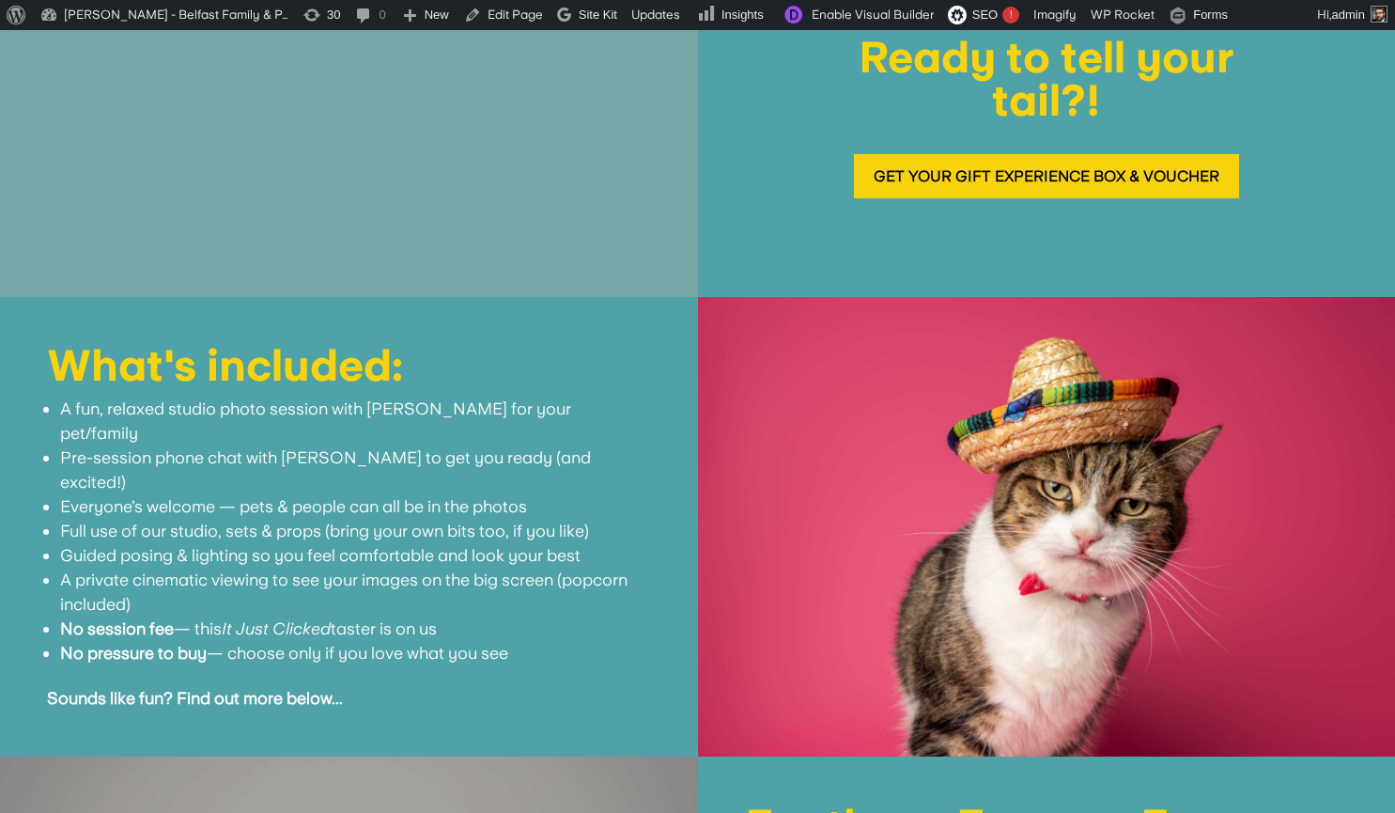
scroll to position [0, 0]
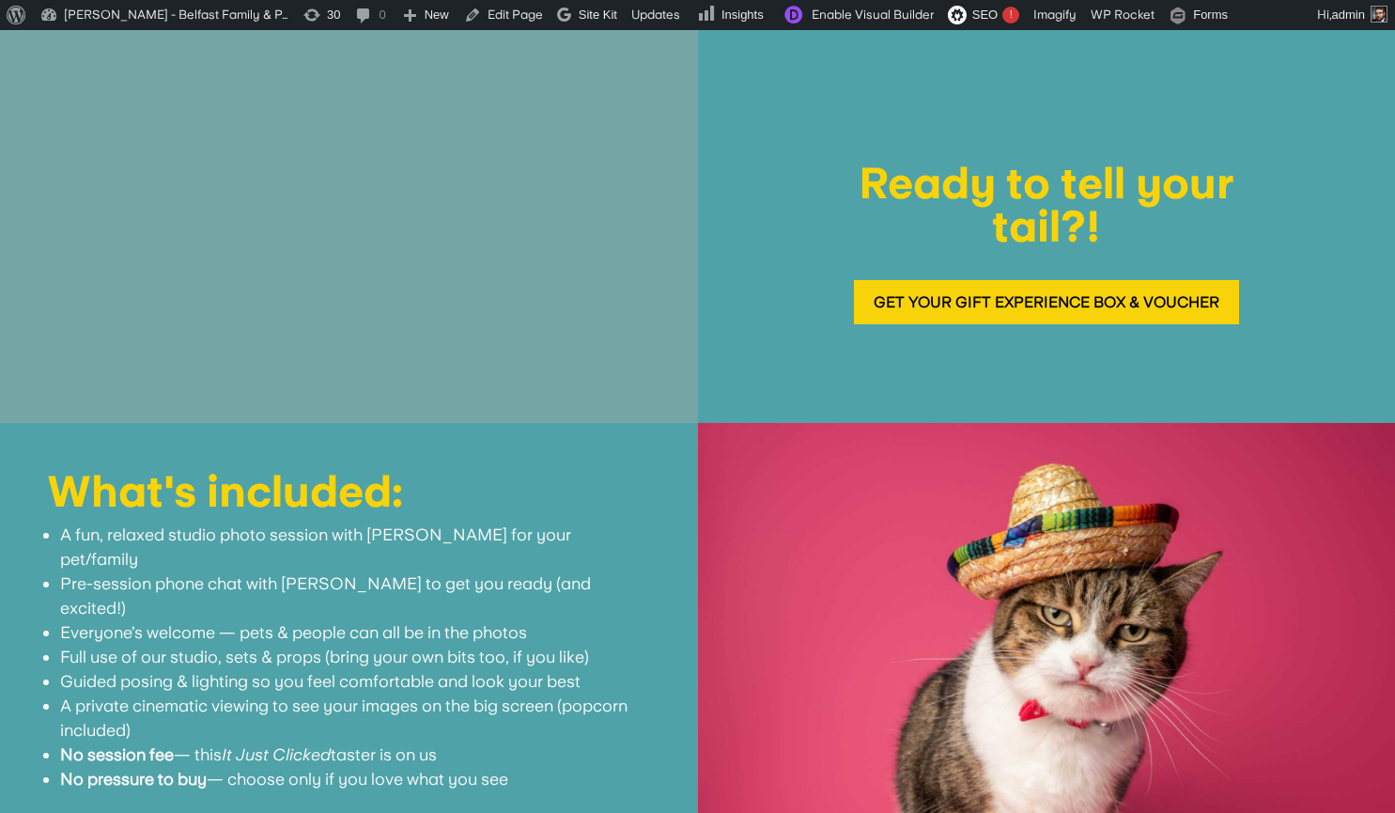
click at [520, 534] on li "A fun, relaxed studio photo session with [PERSON_NAME] for your pet/family" at bounding box center [355, 546] width 591 height 49
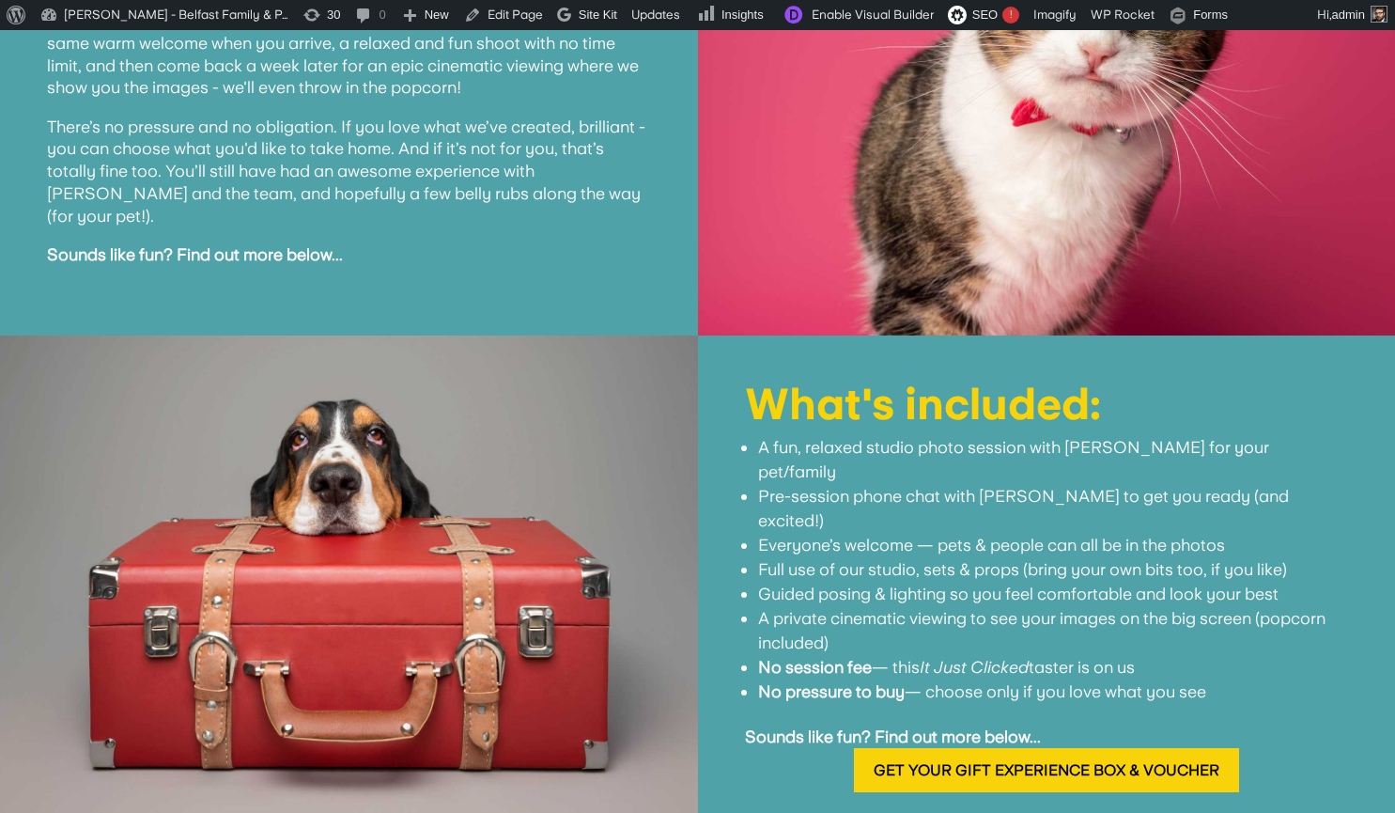
scroll to position [712, 0]
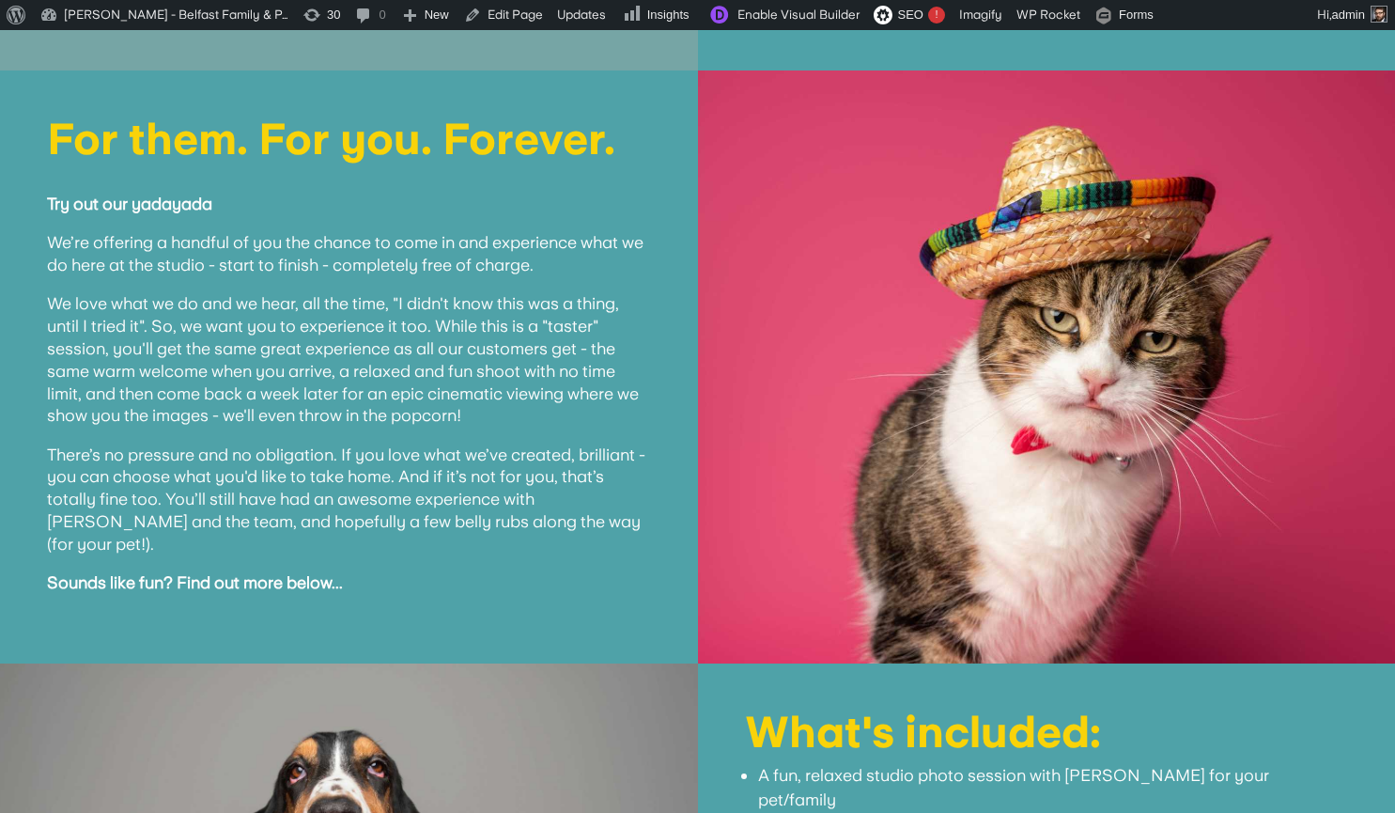
scroll to position [352, 0]
